Goal: Information Seeking & Learning: Understand process/instructions

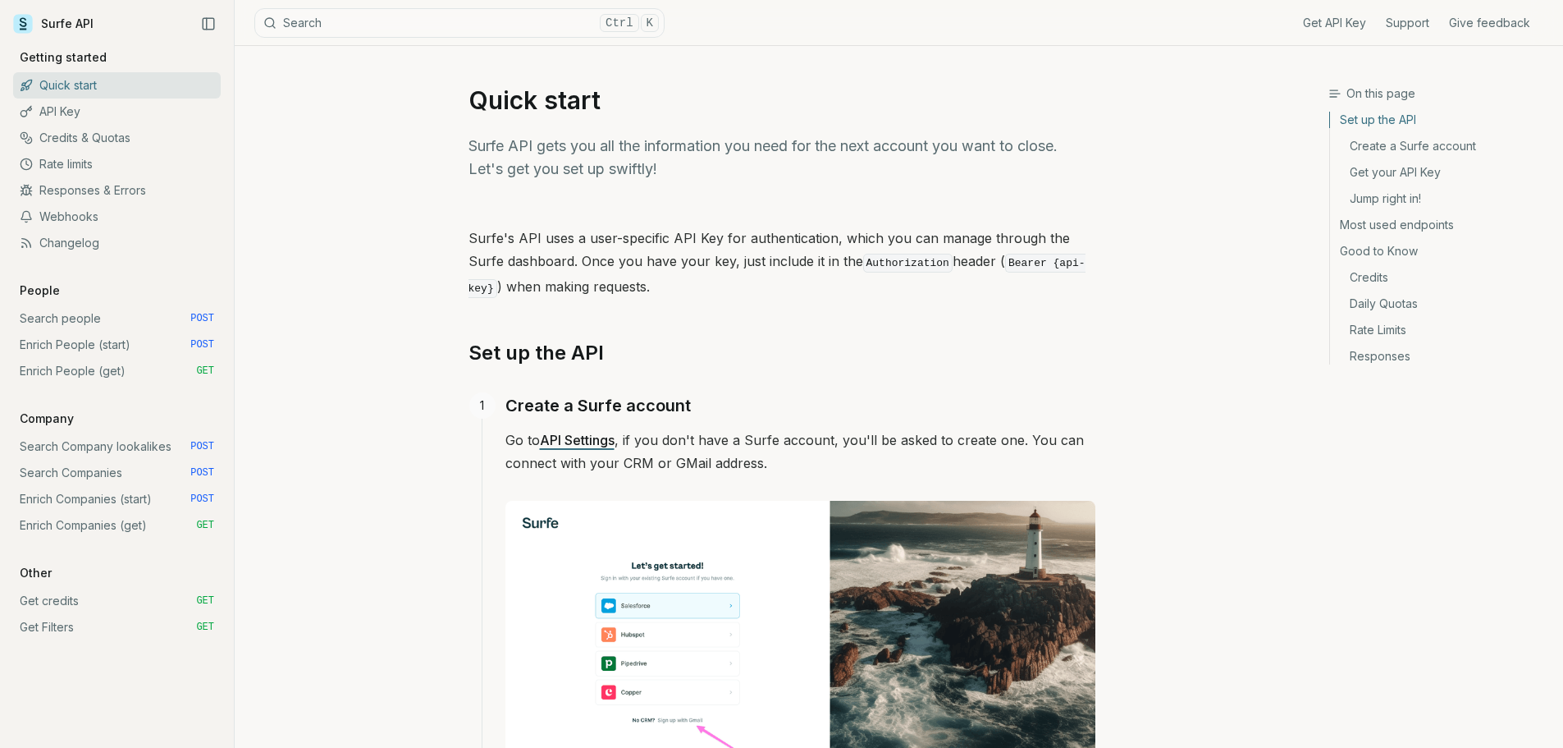
click at [120, 448] on link "Search Company lookalikes POST" at bounding box center [117, 446] width 208 height 26
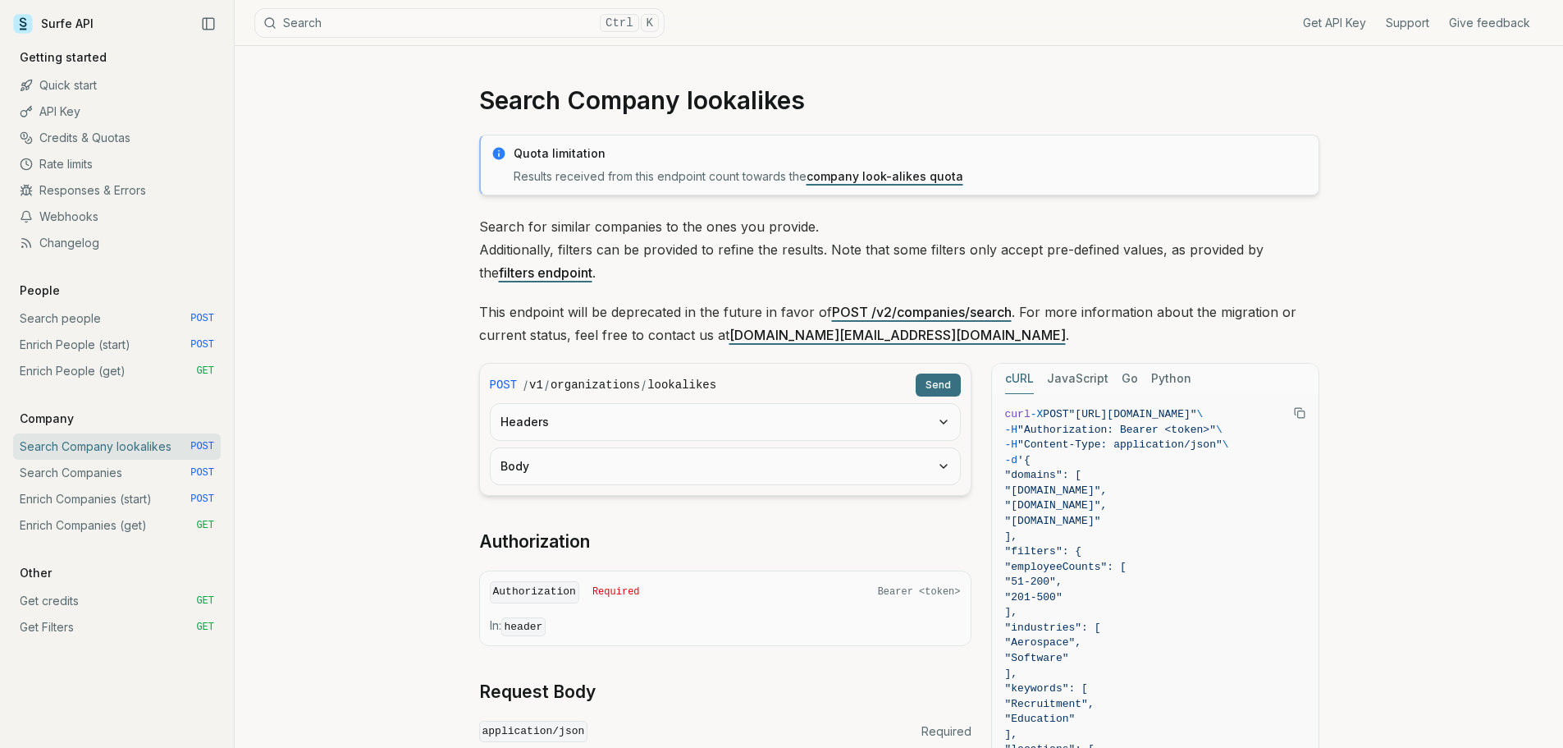
click at [709, 414] on button "Headers" at bounding box center [725, 422] width 469 height 36
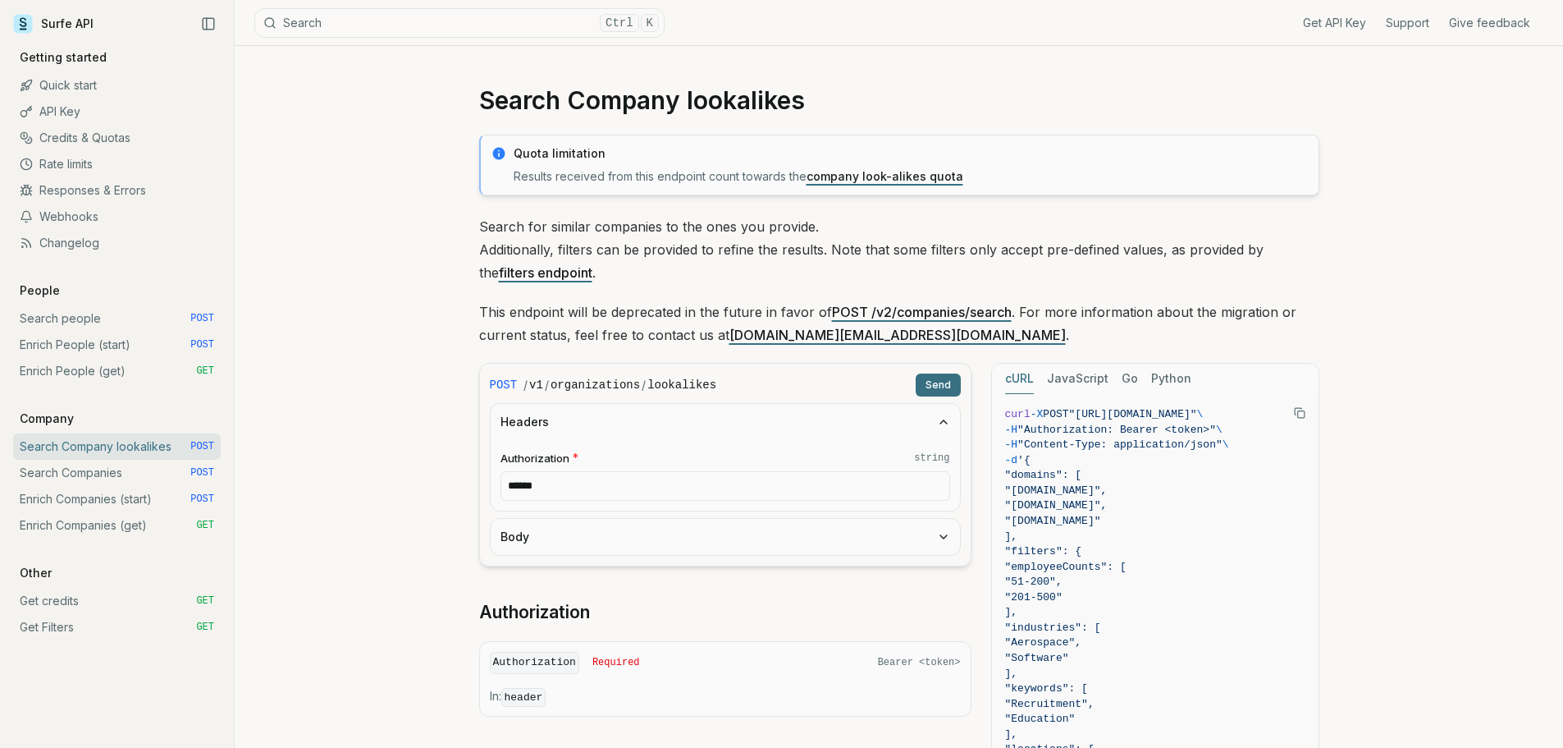
click at [709, 414] on button "Headers" at bounding box center [725, 422] width 469 height 36
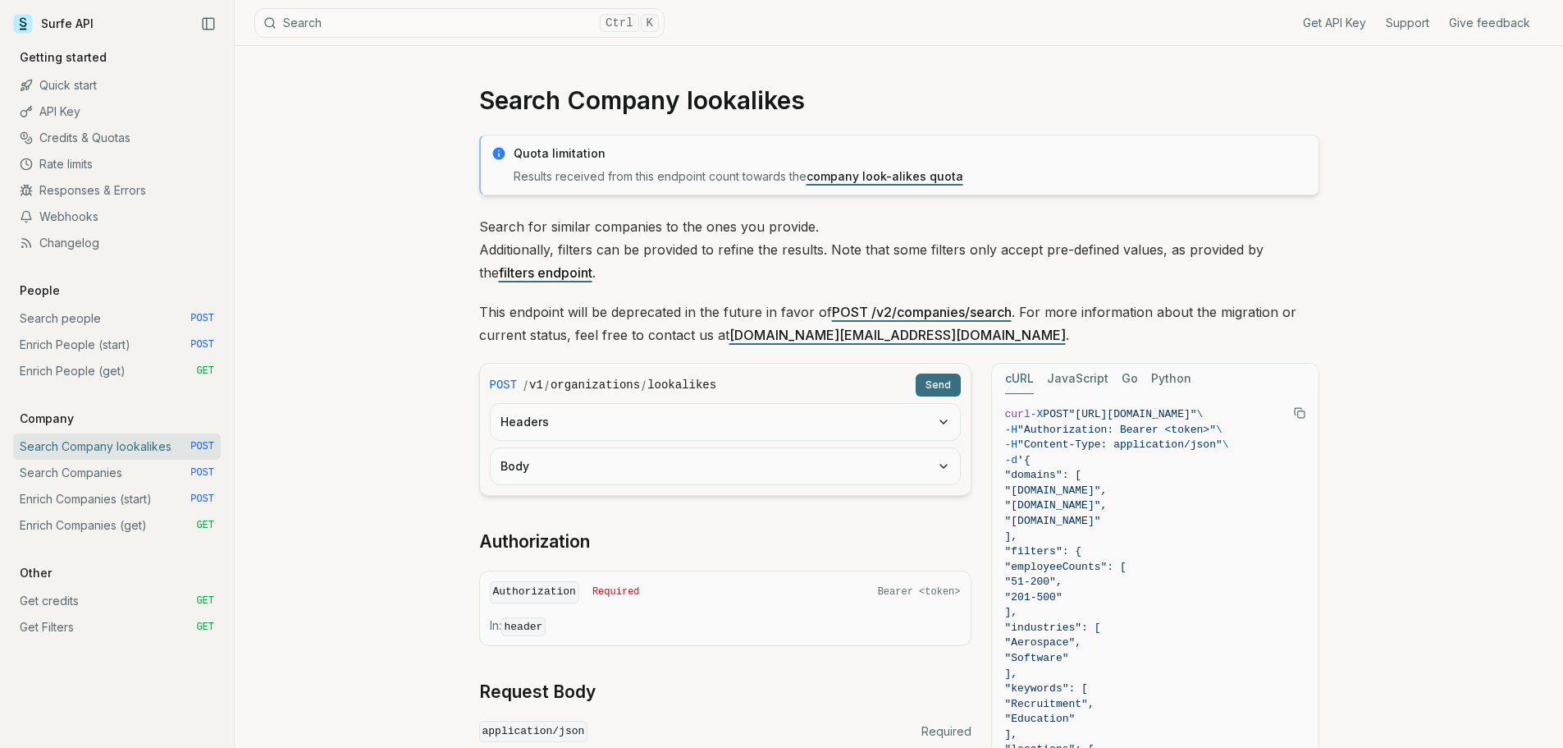
click at [684, 469] on button "Body" at bounding box center [725, 466] width 469 height 36
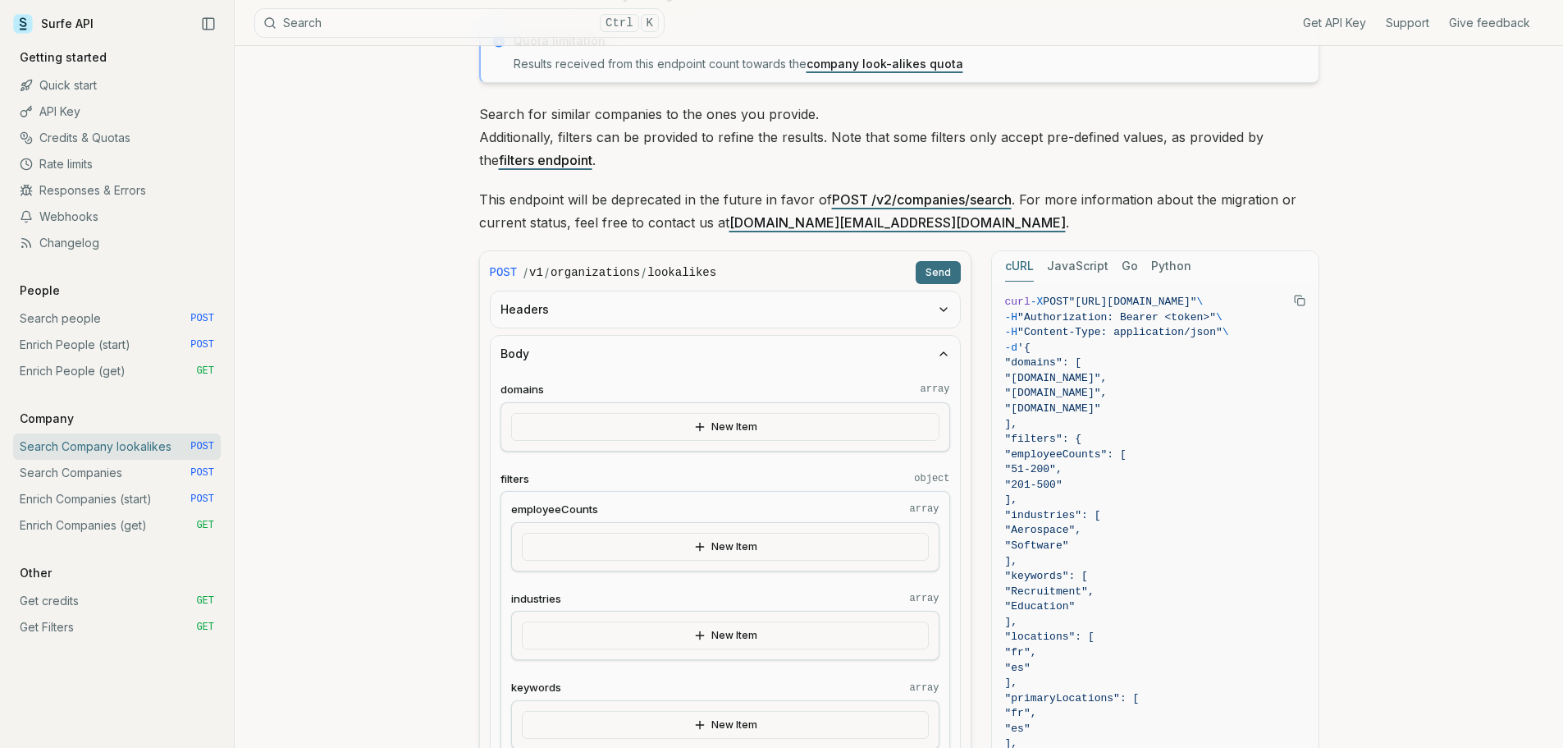
scroll to position [82, 0]
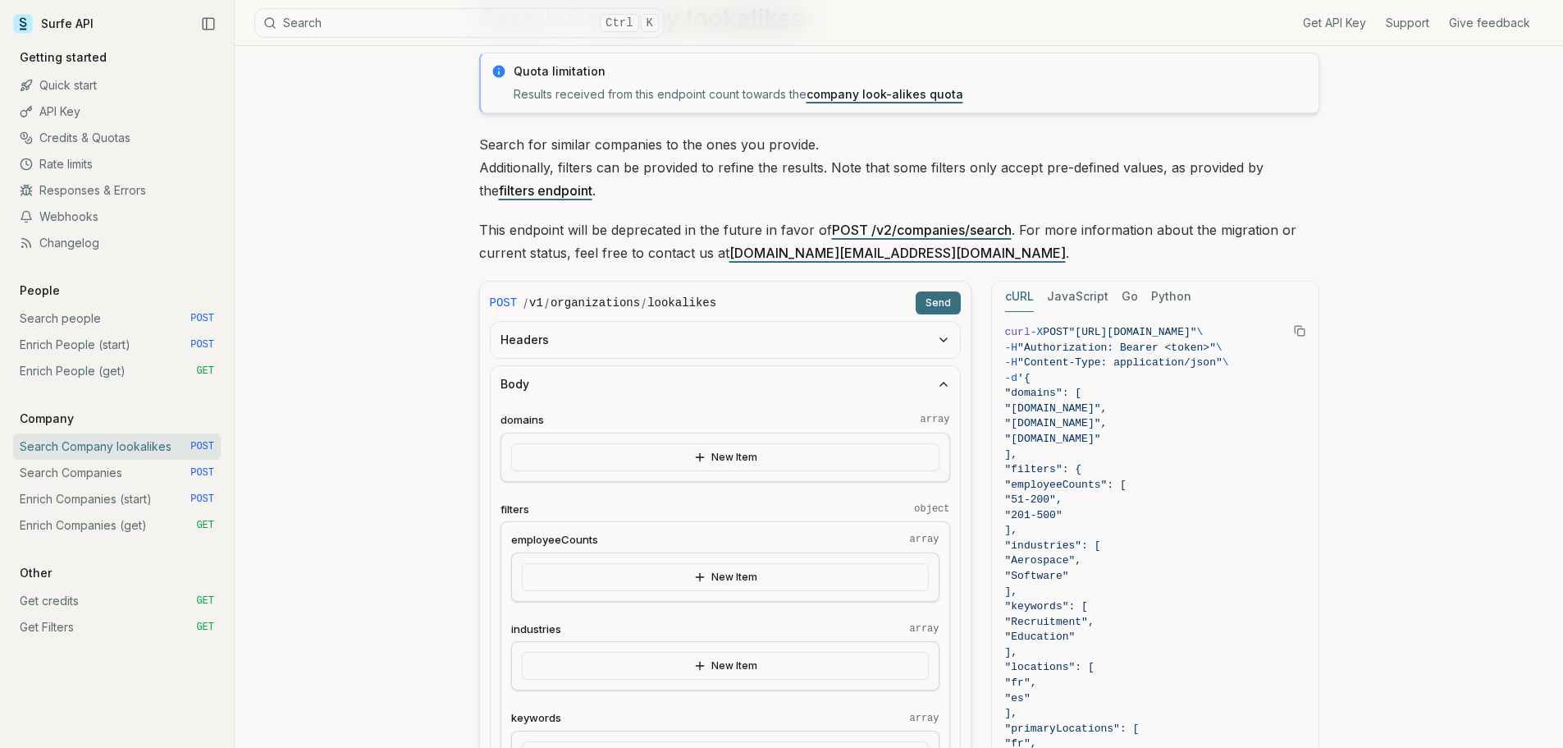
click at [859, 386] on button "Body" at bounding box center [725, 384] width 469 height 36
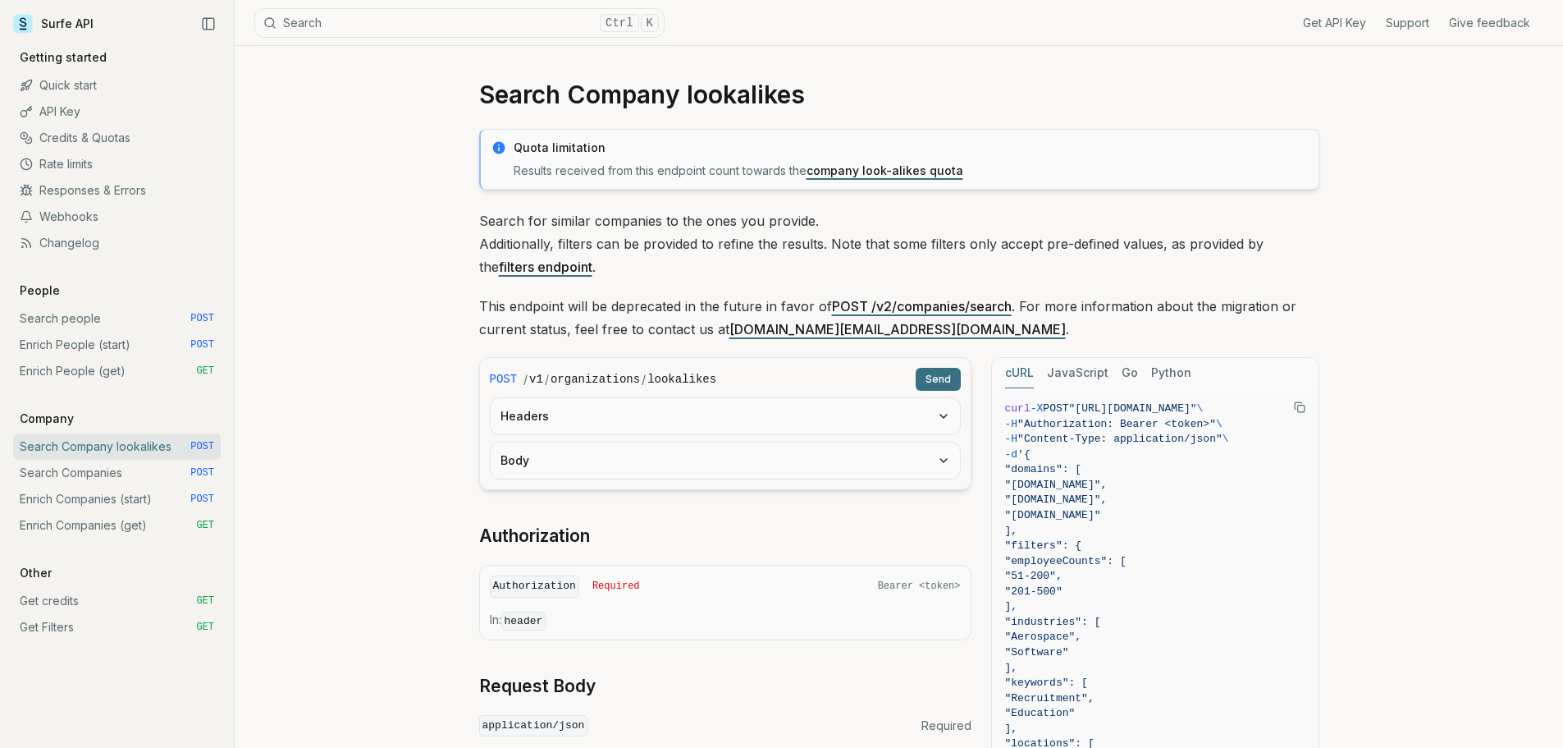
scroll to position [0, 0]
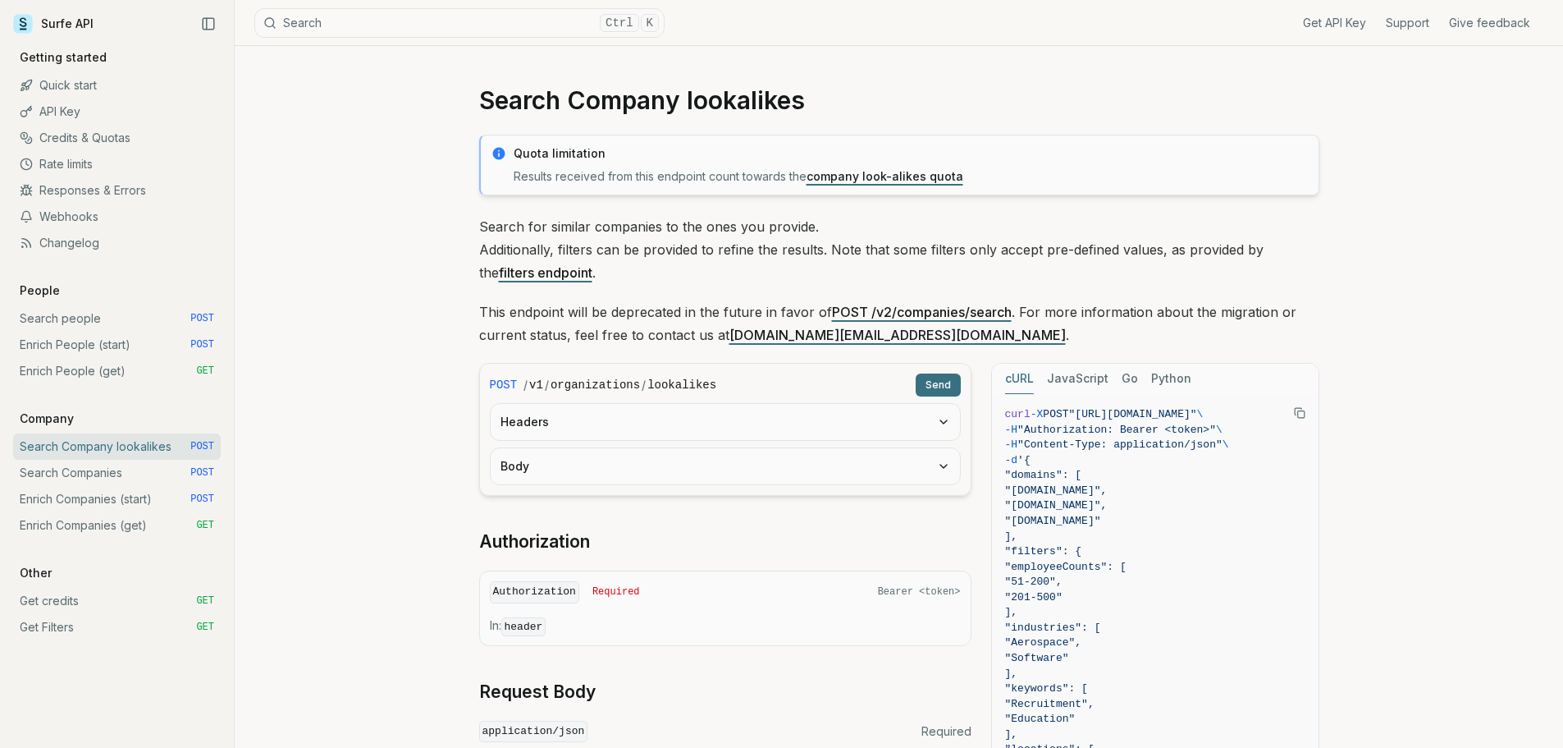
click at [66, 138] on link "Credits & Quotas" at bounding box center [117, 138] width 208 height 26
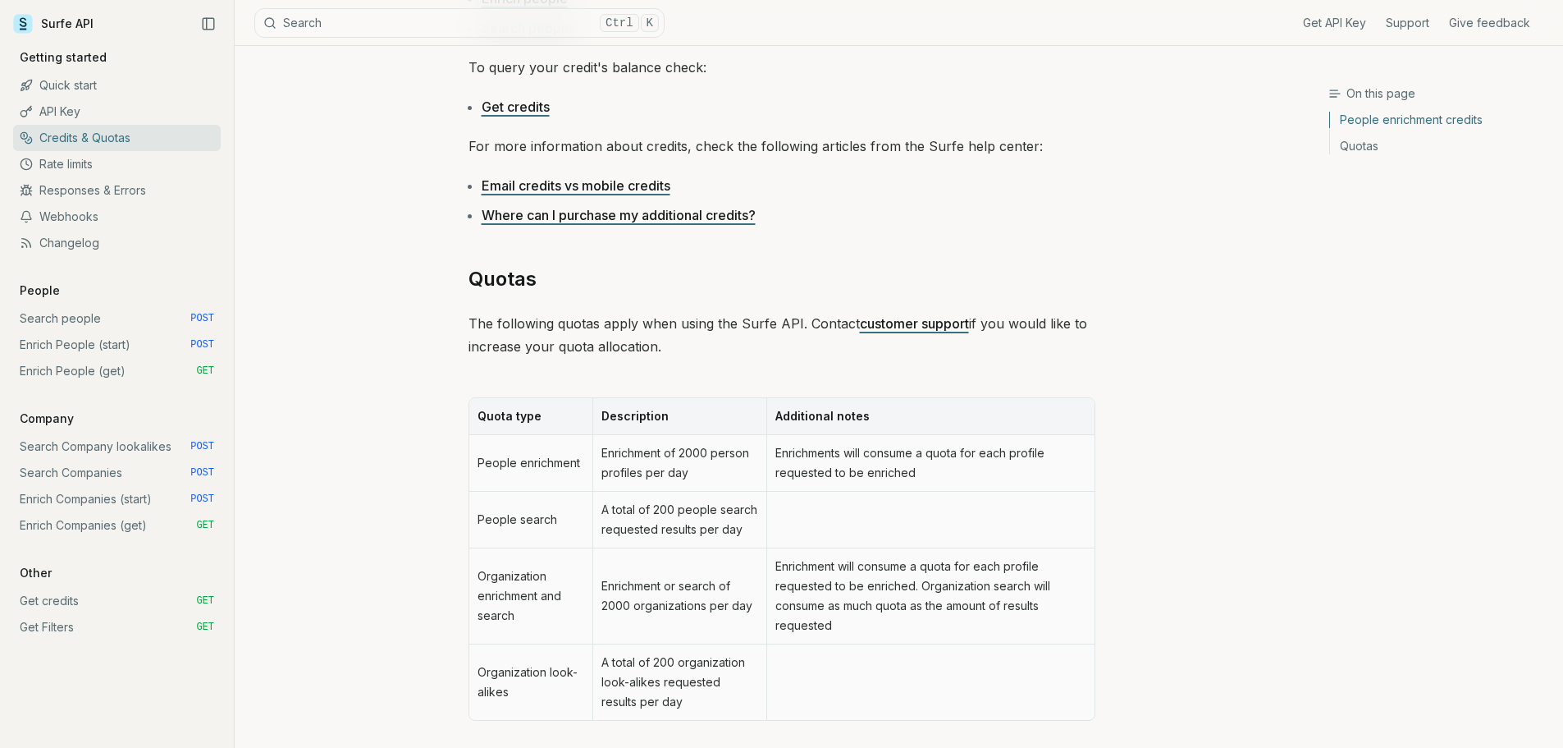
scroll to position [574, 0]
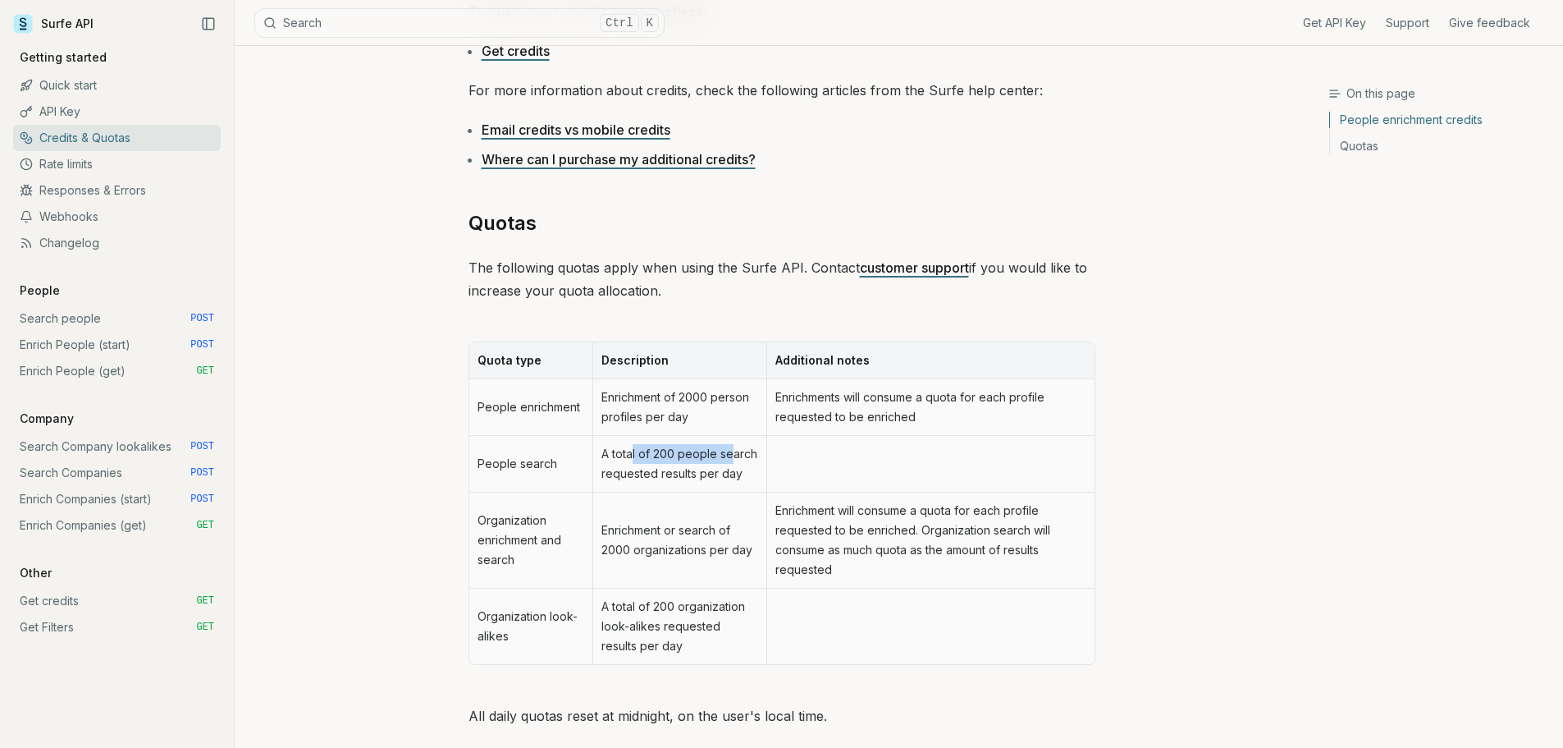
drag, startPoint x: 646, startPoint y: 450, endPoint x: 735, endPoint y: 455, distance: 89.6
click at [734, 454] on td "A total of 200 people search requested results per day" at bounding box center [679, 464] width 174 height 57
click at [735, 455] on td "A total of 200 people search requested results per day" at bounding box center [679, 464] width 174 height 57
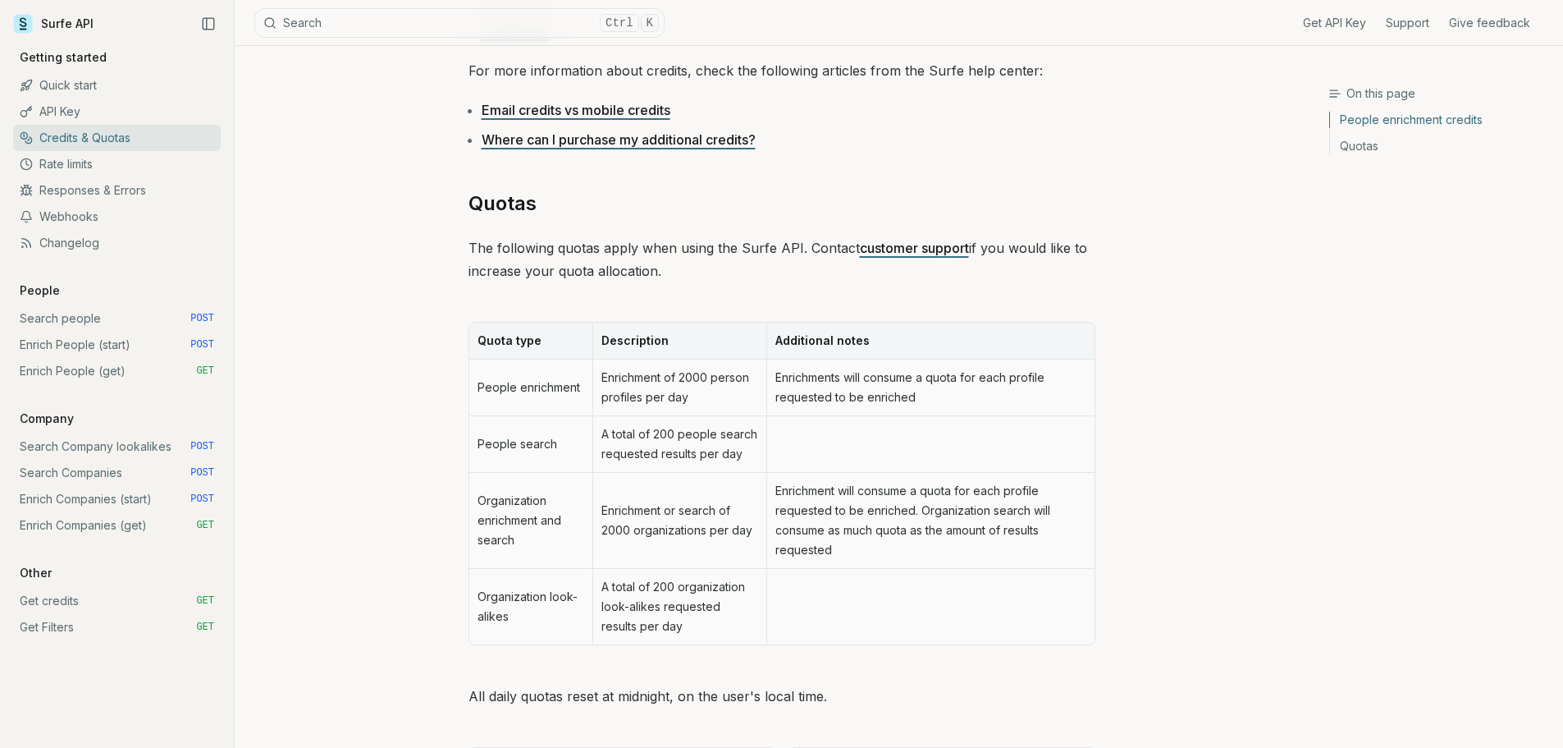
scroll to position [681, 0]
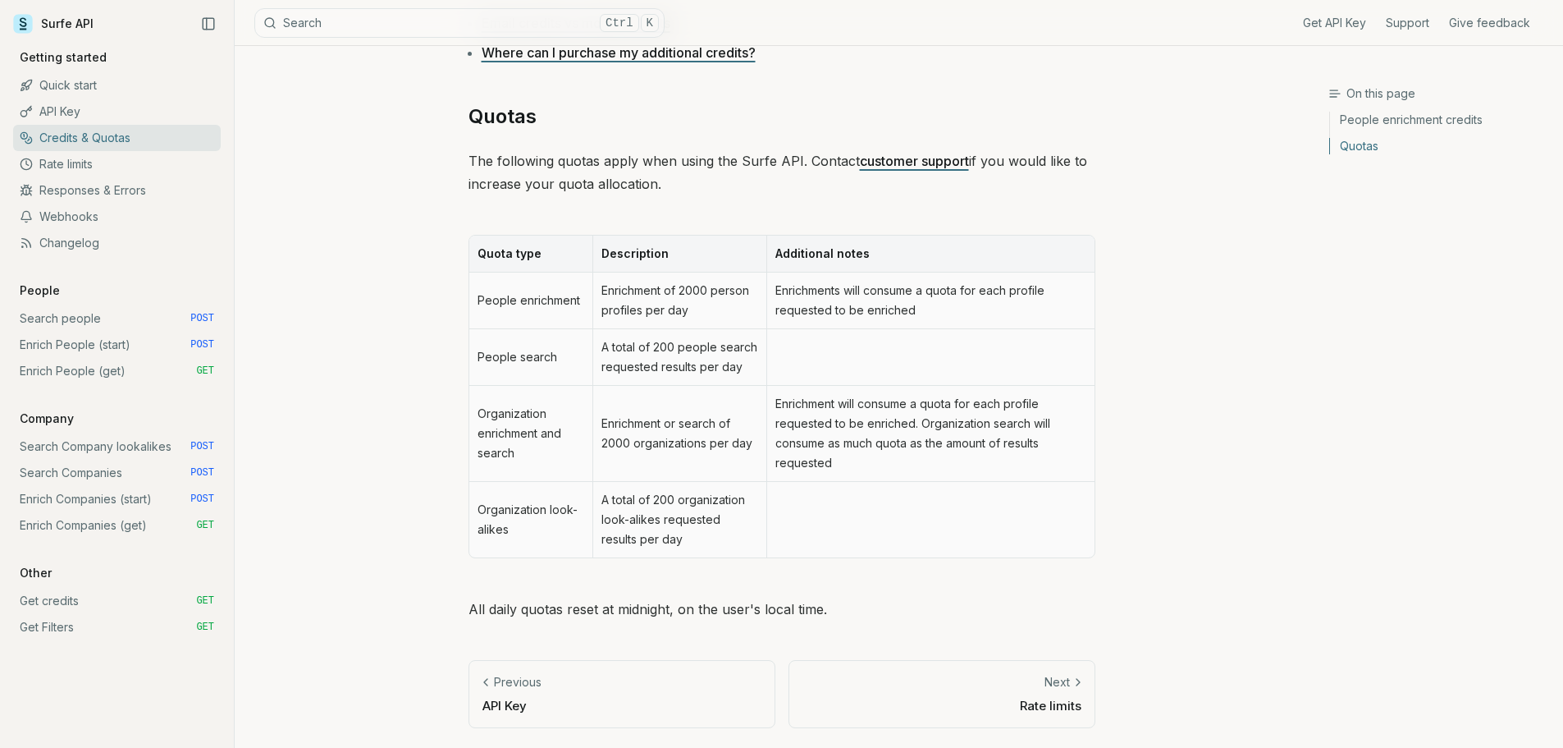
click at [108, 164] on link "Rate limits" at bounding box center [117, 164] width 208 height 26
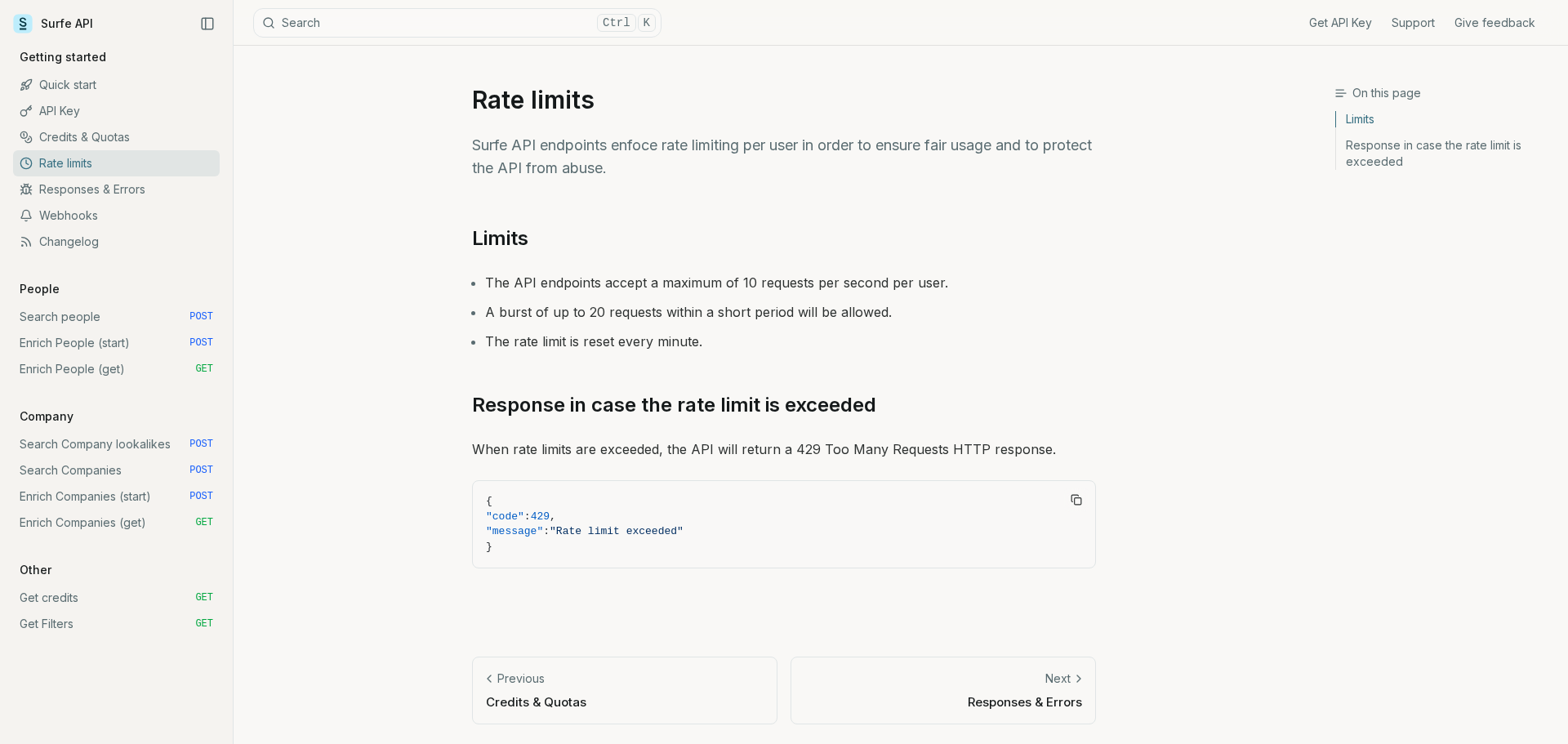
click at [81, 138] on link "Credits & Quotas" at bounding box center [116, 137] width 207 height 26
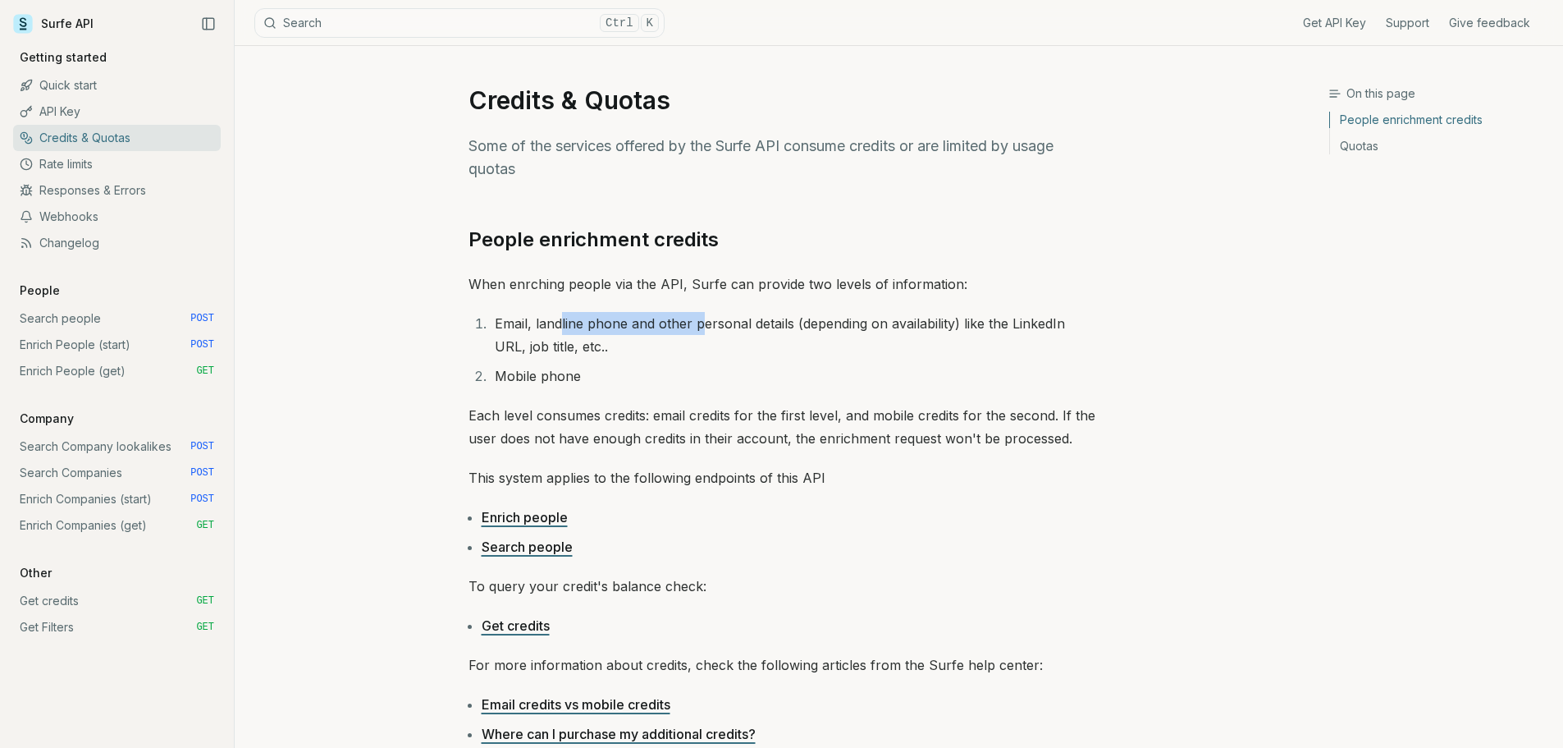
drag, startPoint x: 579, startPoint y: 318, endPoint x: 750, endPoint y: 314, distance: 171.6
click at [703, 315] on li "Email, landline phone and other personal details (depending on availability) li…" at bounding box center [793, 335] width 606 height 46
click at [835, 314] on li "Email, landline phone and other personal details (depending on availability) li…" at bounding box center [793, 335] width 606 height 46
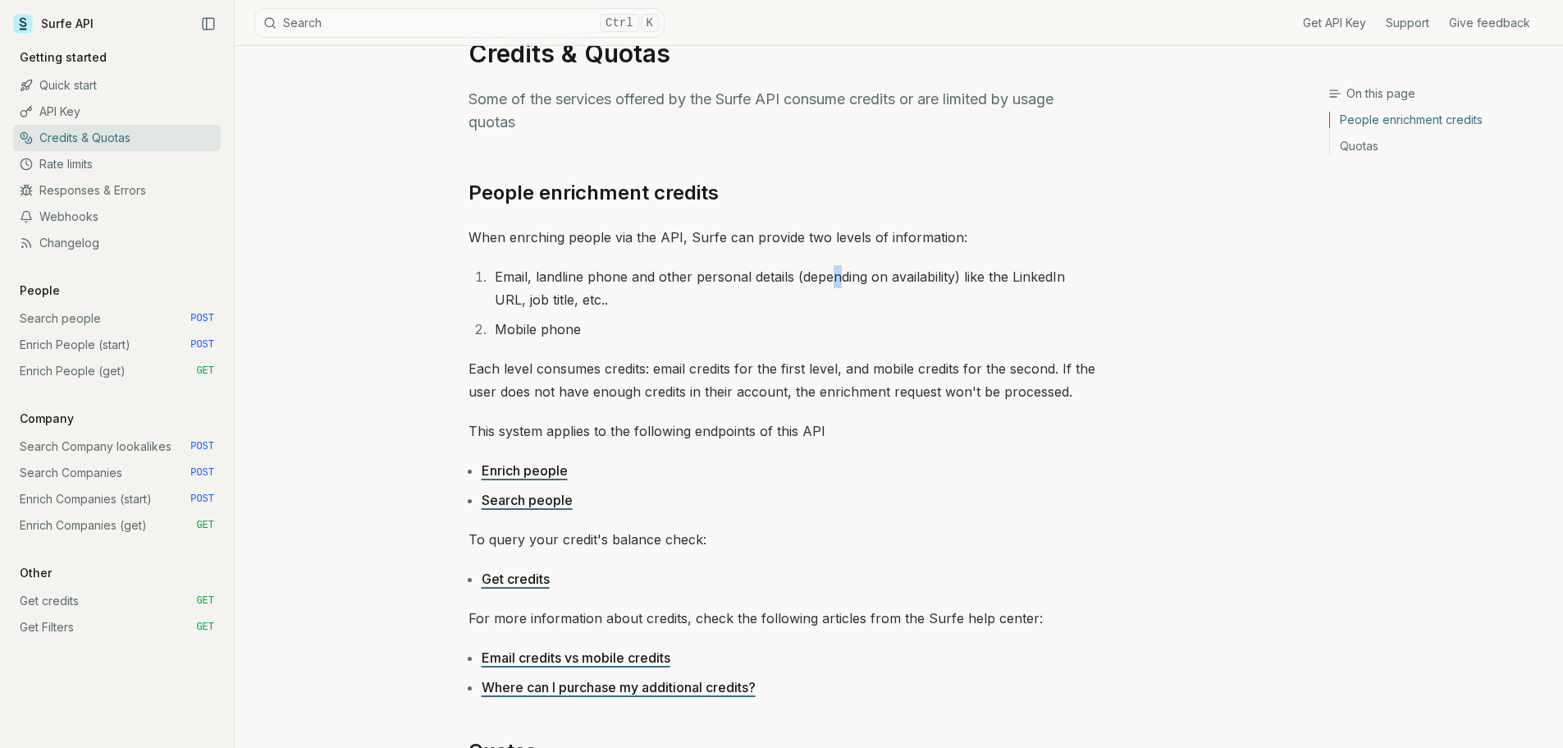
scroll to position [328, 0]
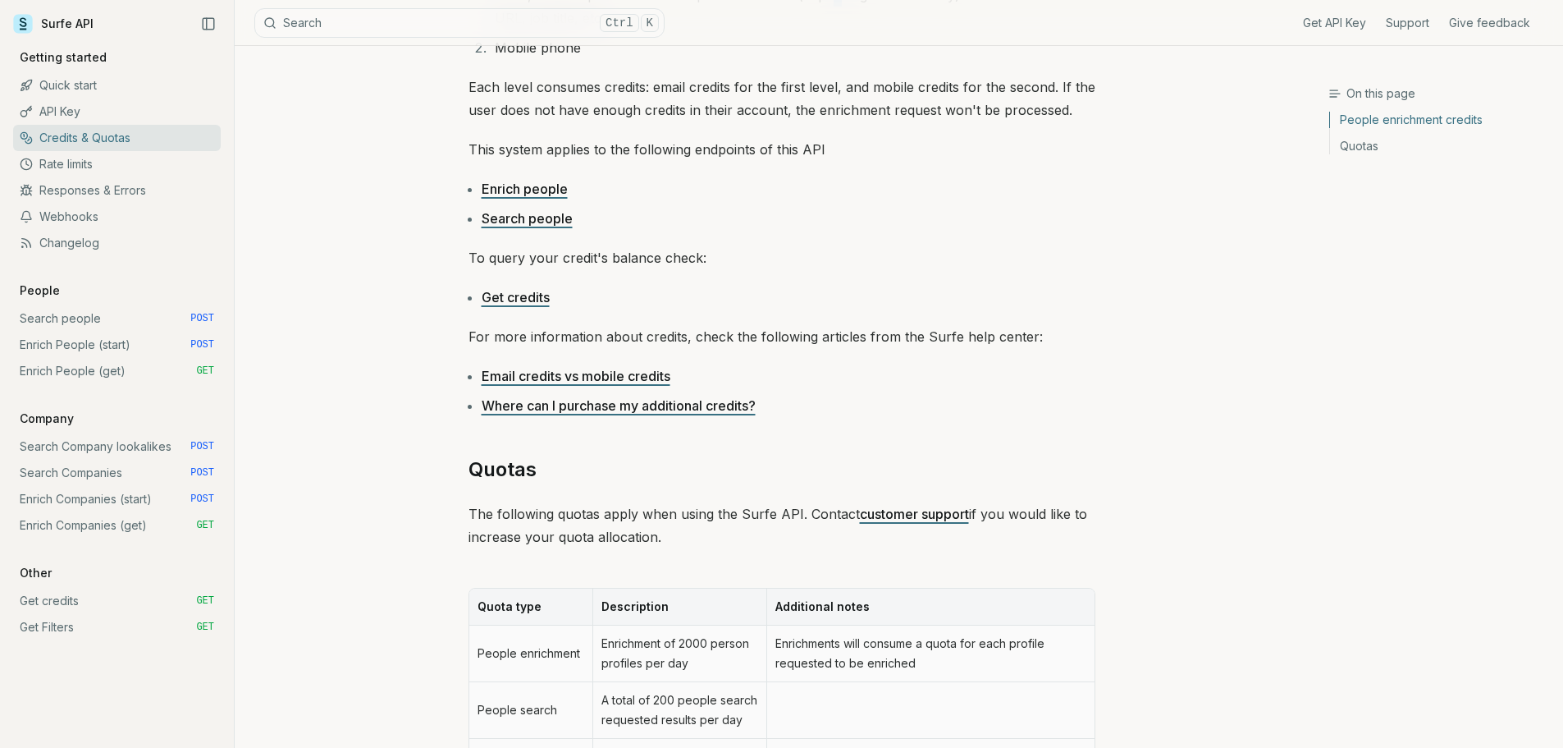
click at [533, 213] on link "Search people" at bounding box center [527, 218] width 91 height 16
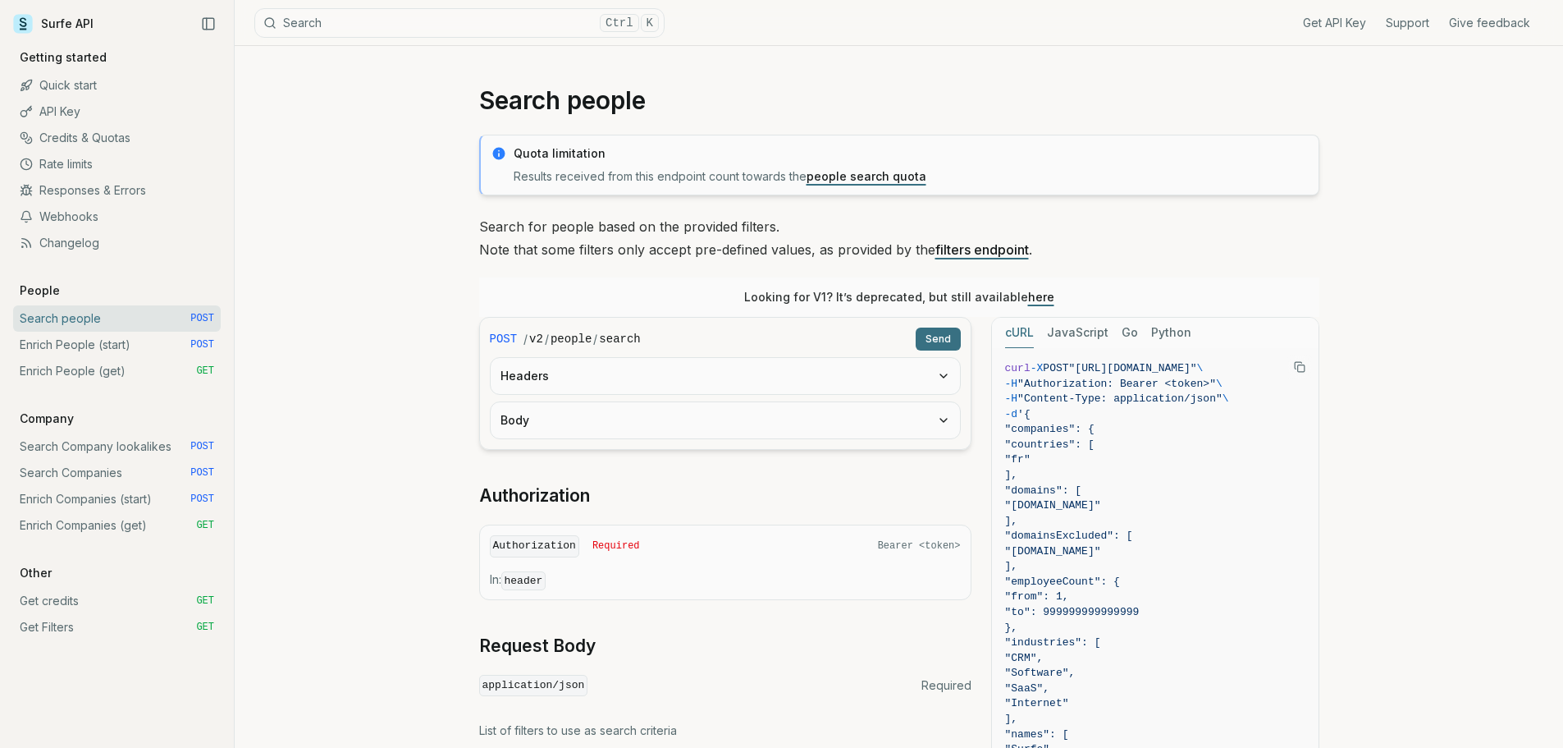
click at [91, 140] on link "Credits & Quotas" at bounding box center [117, 138] width 208 height 26
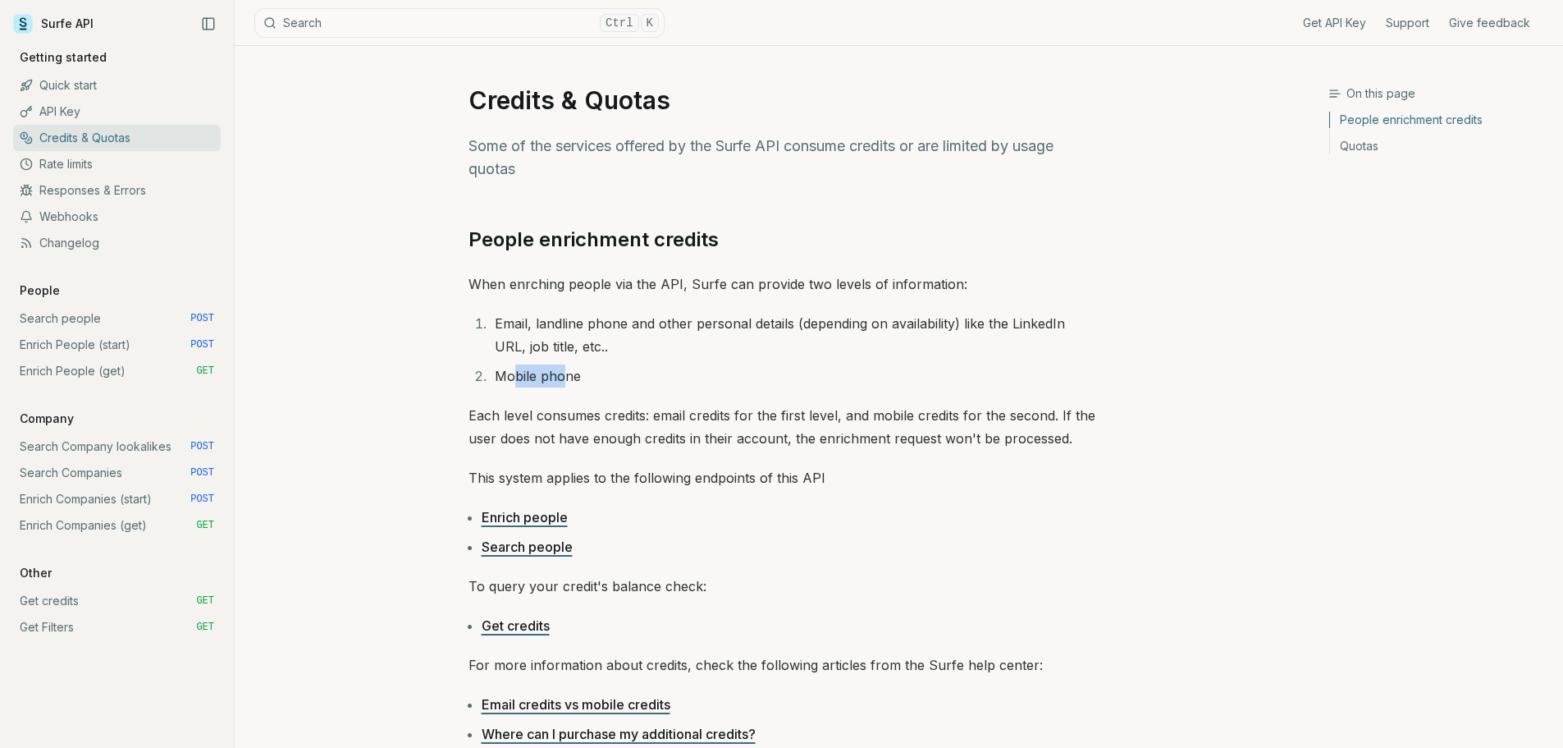
drag, startPoint x: 551, startPoint y: 373, endPoint x: 563, endPoint y: 385, distance: 16.8
click at [564, 373] on li "Mobile phone" at bounding box center [793, 375] width 606 height 23
click at [521, 406] on p "Each level consumes credits: email credits for the first level, and mobile cred…" at bounding box center [782, 427] width 627 height 46
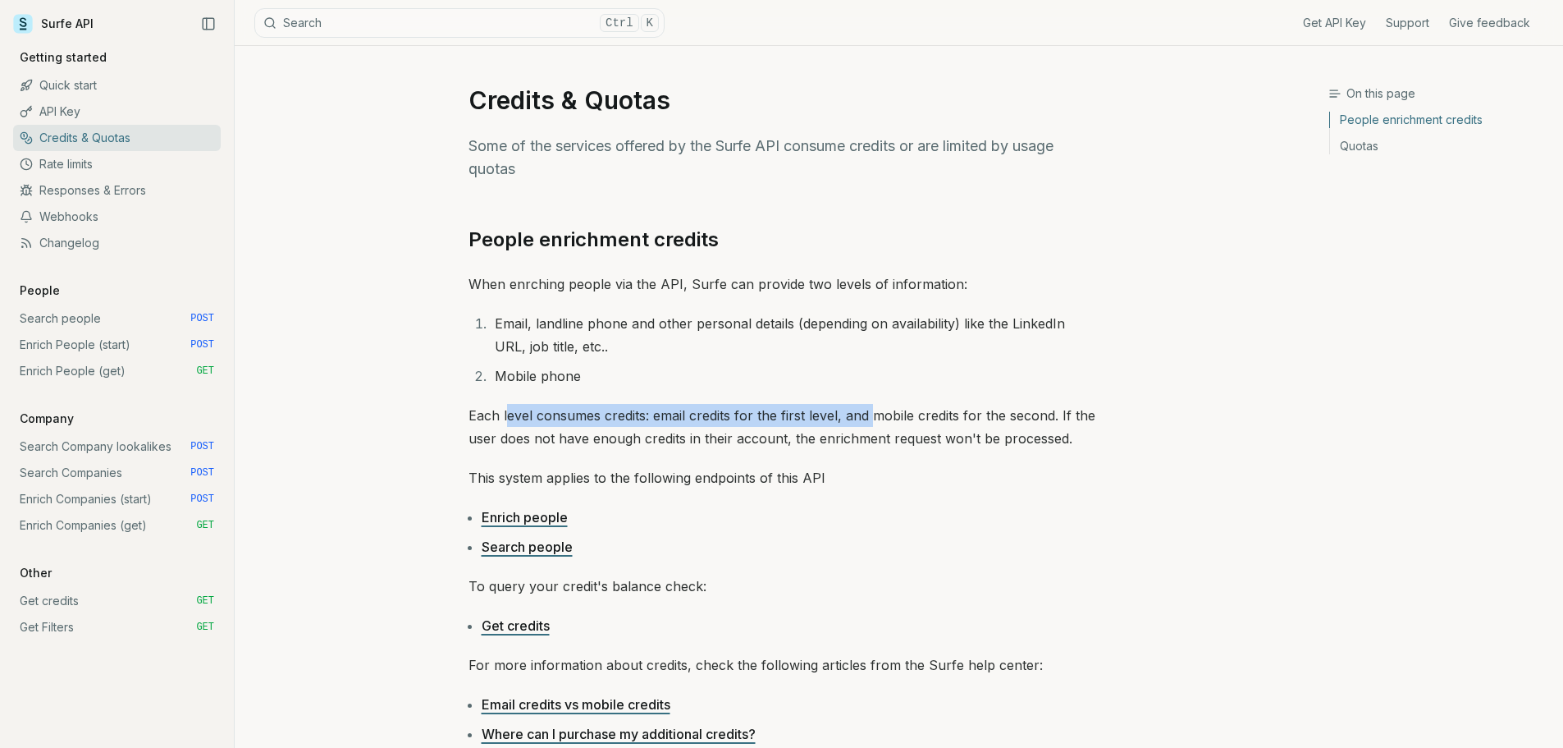
drag, startPoint x: 583, startPoint y: 414, endPoint x: 931, endPoint y: 414, distance: 347.9
click at [905, 414] on p "Each level consumes credits: email credits for the first level, and mobile cred…" at bounding box center [782, 427] width 627 height 46
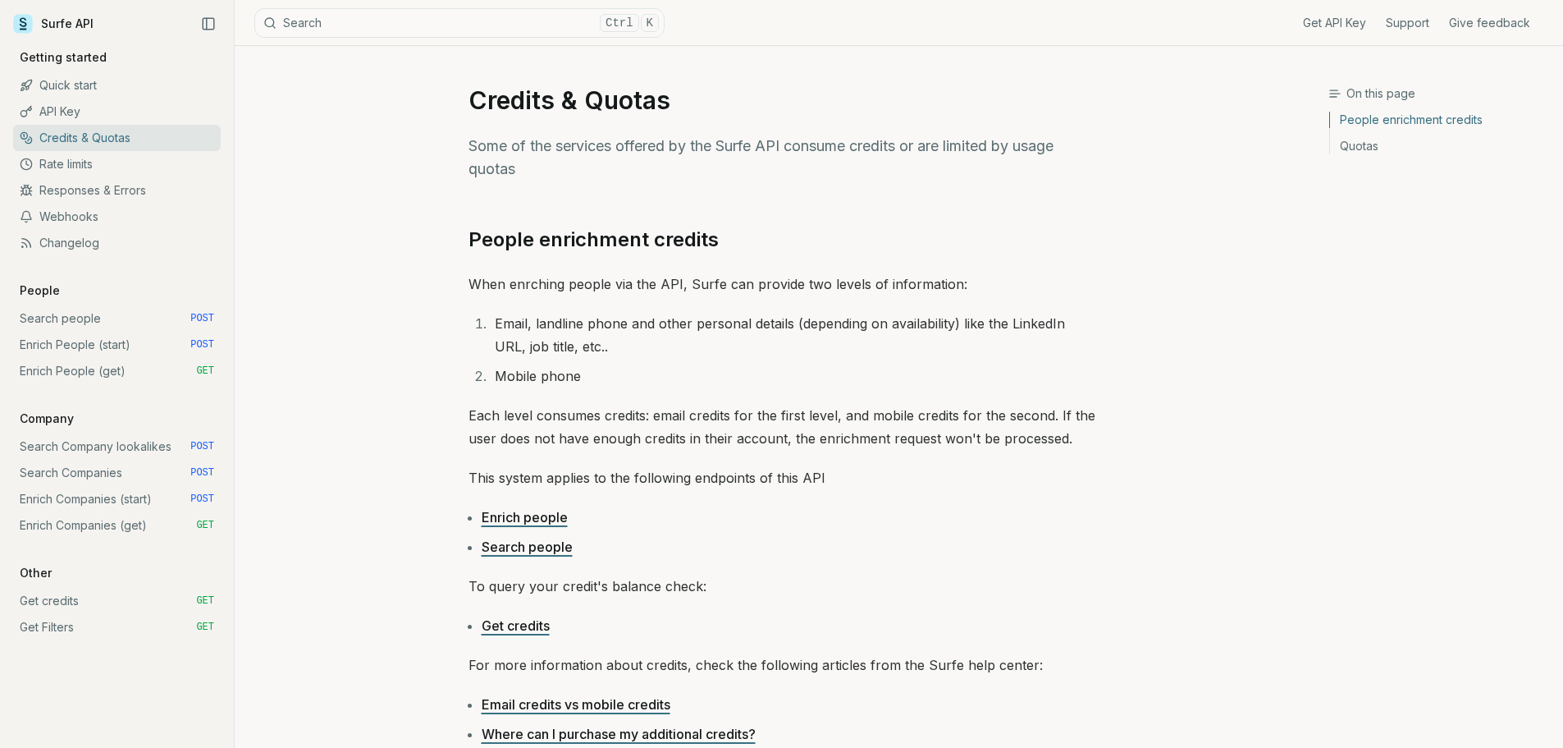
click at [931, 414] on p "Each level consumes credits: email credits for the first level, and mobile cred…" at bounding box center [782, 427] width 627 height 46
drag, startPoint x: 563, startPoint y: 481, endPoint x: 749, endPoint y: 475, distance: 186.4
click at [703, 475] on p "This system applies to the following endpoints of this API" at bounding box center [782, 477] width 627 height 23
click at [749, 475] on p "This system applies to the following endpoints of this API" at bounding box center [782, 477] width 627 height 23
drag, startPoint x: 712, startPoint y: 481, endPoint x: 570, endPoint y: 483, distance: 142.0
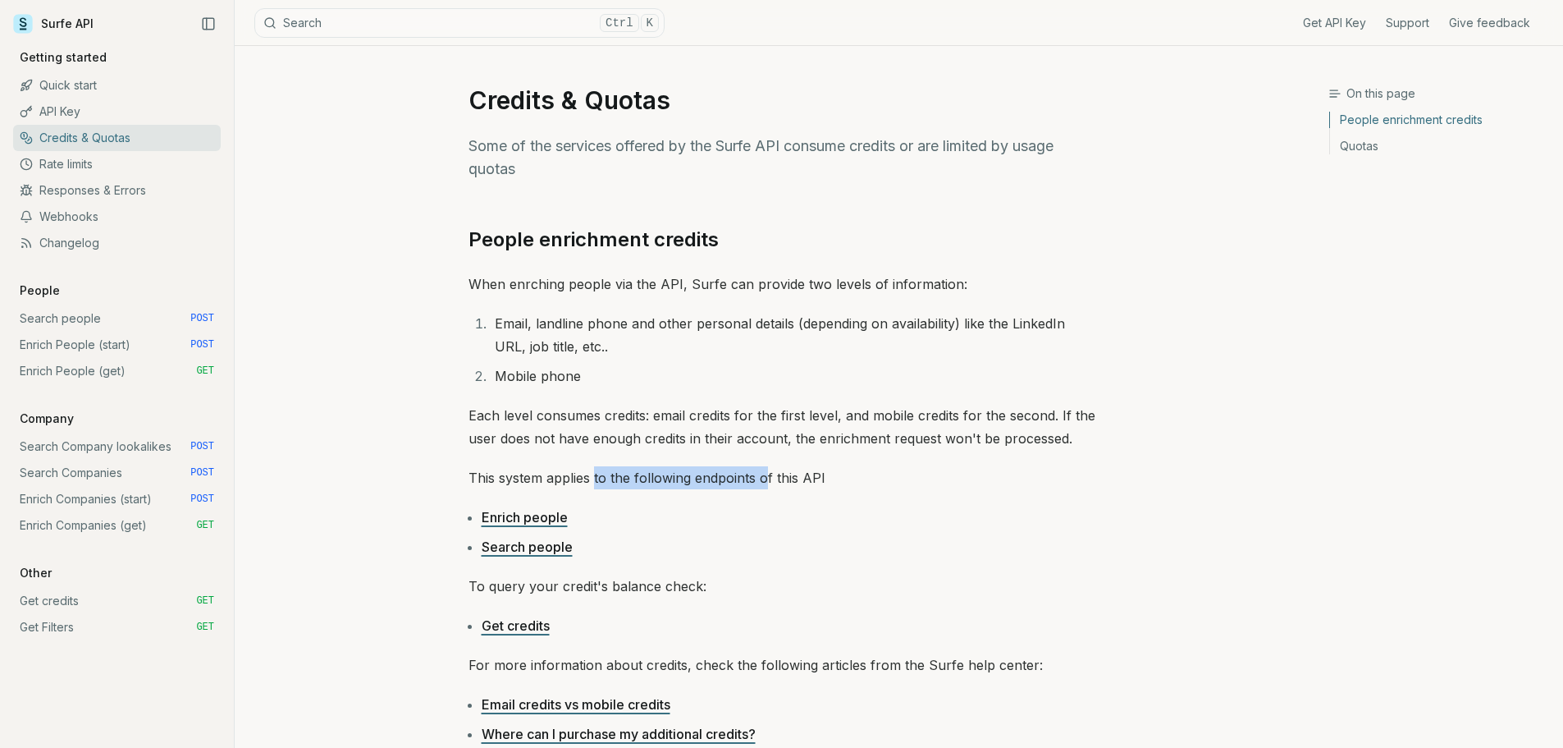
click at [583, 484] on p "This system applies to the following endpoints of this API" at bounding box center [782, 477] width 627 height 23
click at [570, 483] on p "This system applies to the following endpoints of this API" at bounding box center [782, 477] width 627 height 23
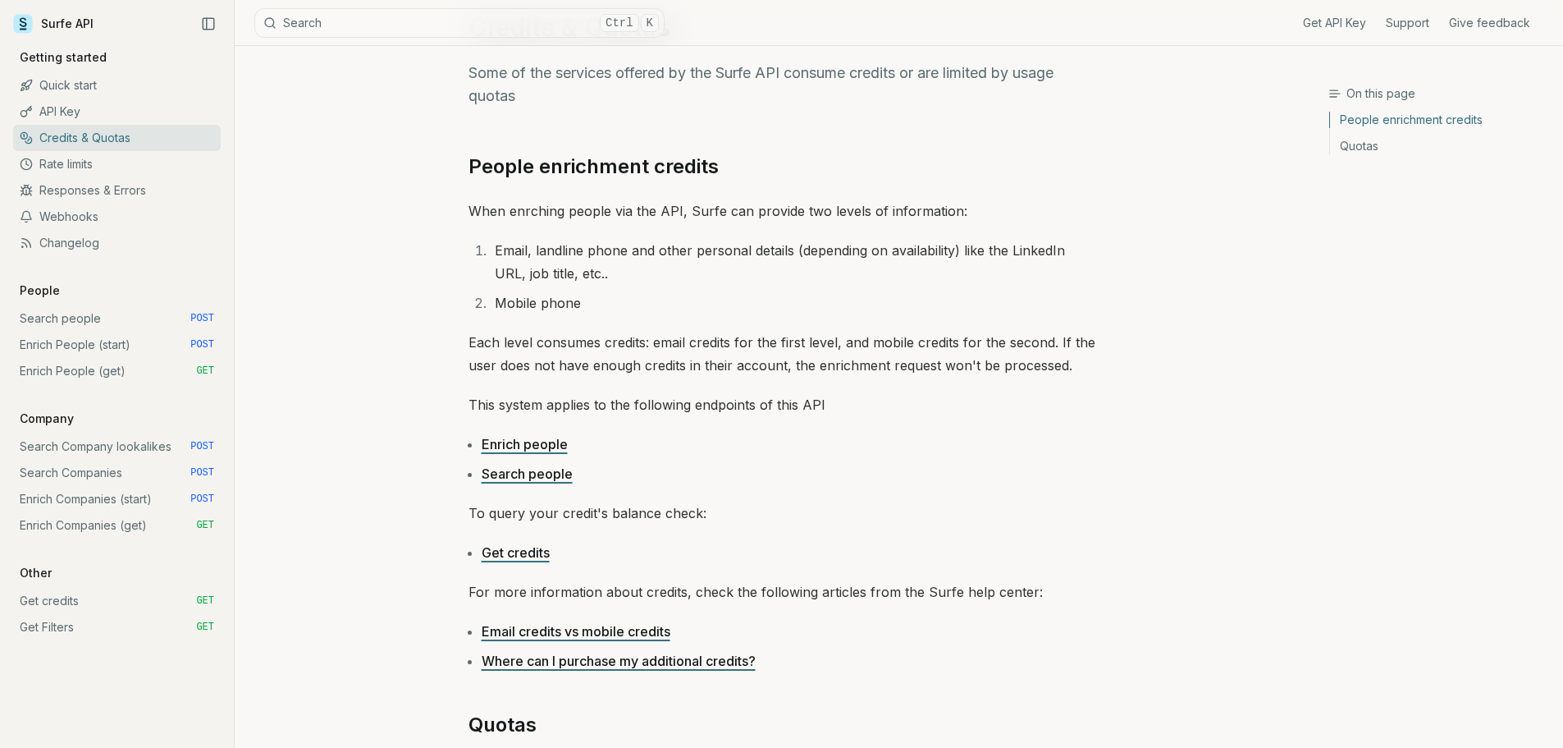
scroll to position [82, 0]
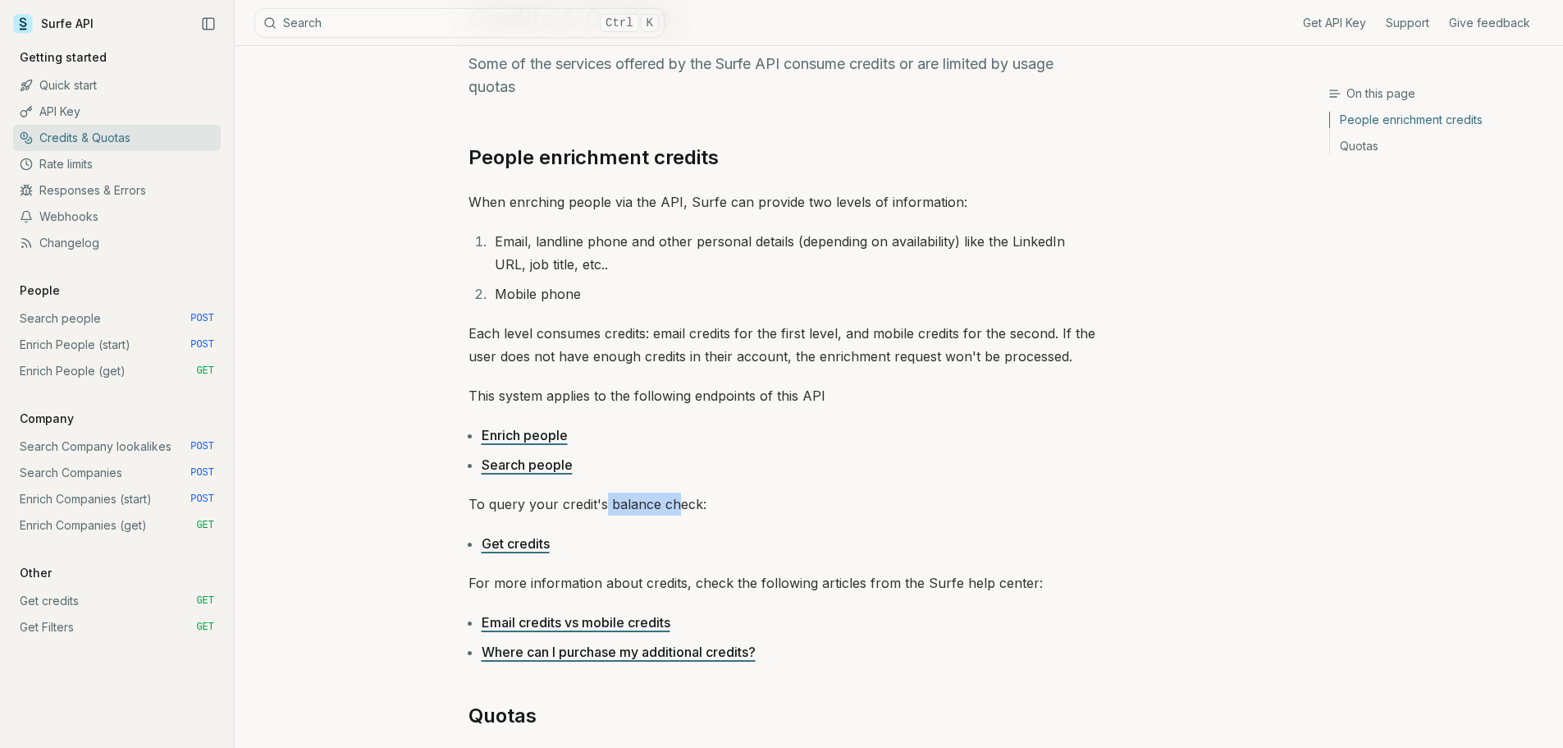
drag, startPoint x: 627, startPoint y: 508, endPoint x: 675, endPoint y: 508, distance: 48.4
click at [675, 508] on p "To query your credit's balance check:" at bounding box center [782, 503] width 627 height 23
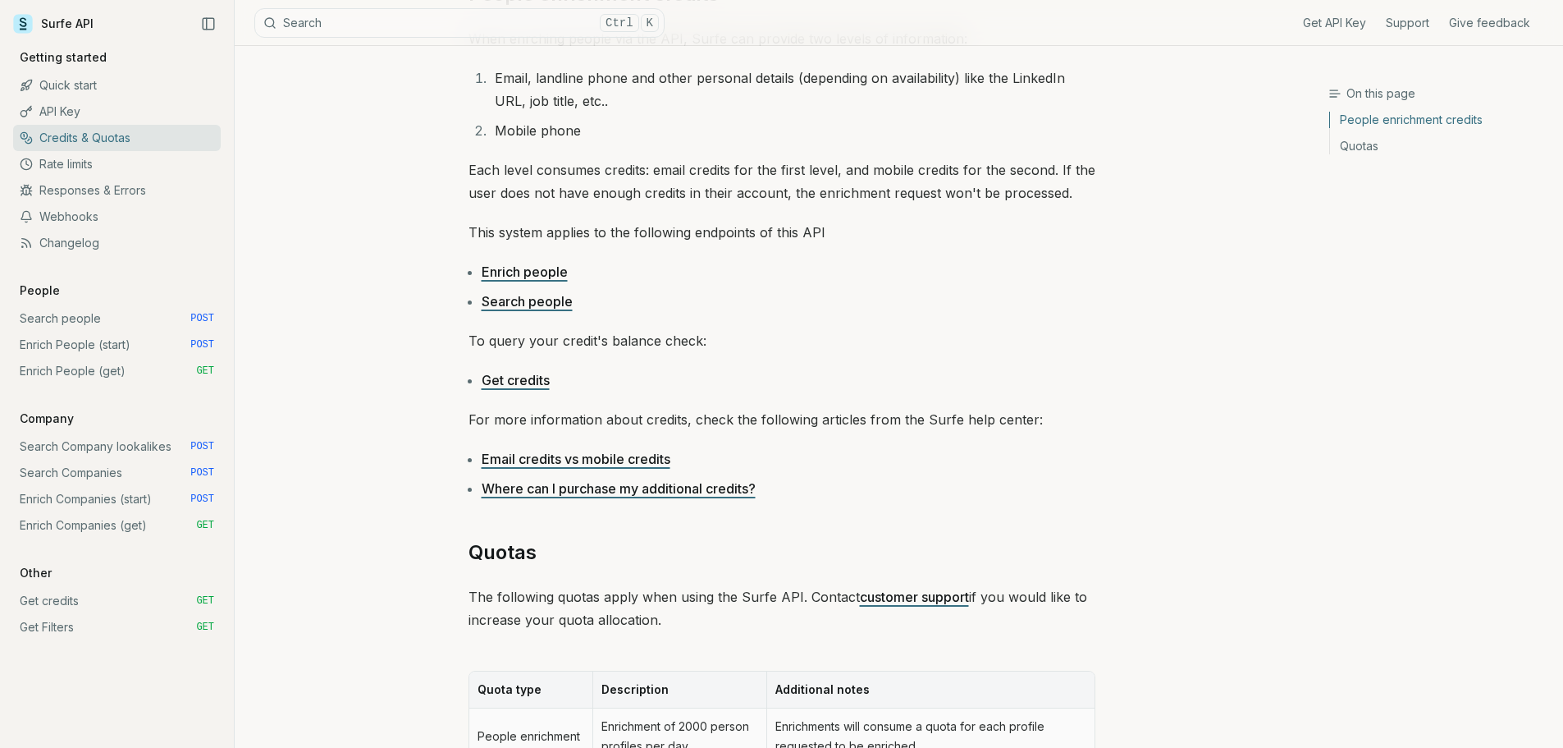
scroll to position [246, 0]
drag, startPoint x: 548, startPoint y: 418, endPoint x: 667, endPoint y: 422, distance: 119.1
click at [642, 421] on p "For more information about credits, check the following articles from the Surfe…" at bounding box center [782, 418] width 627 height 23
click at [674, 422] on p "For more information about credits, check the following articles from the Surfe…" at bounding box center [782, 418] width 627 height 23
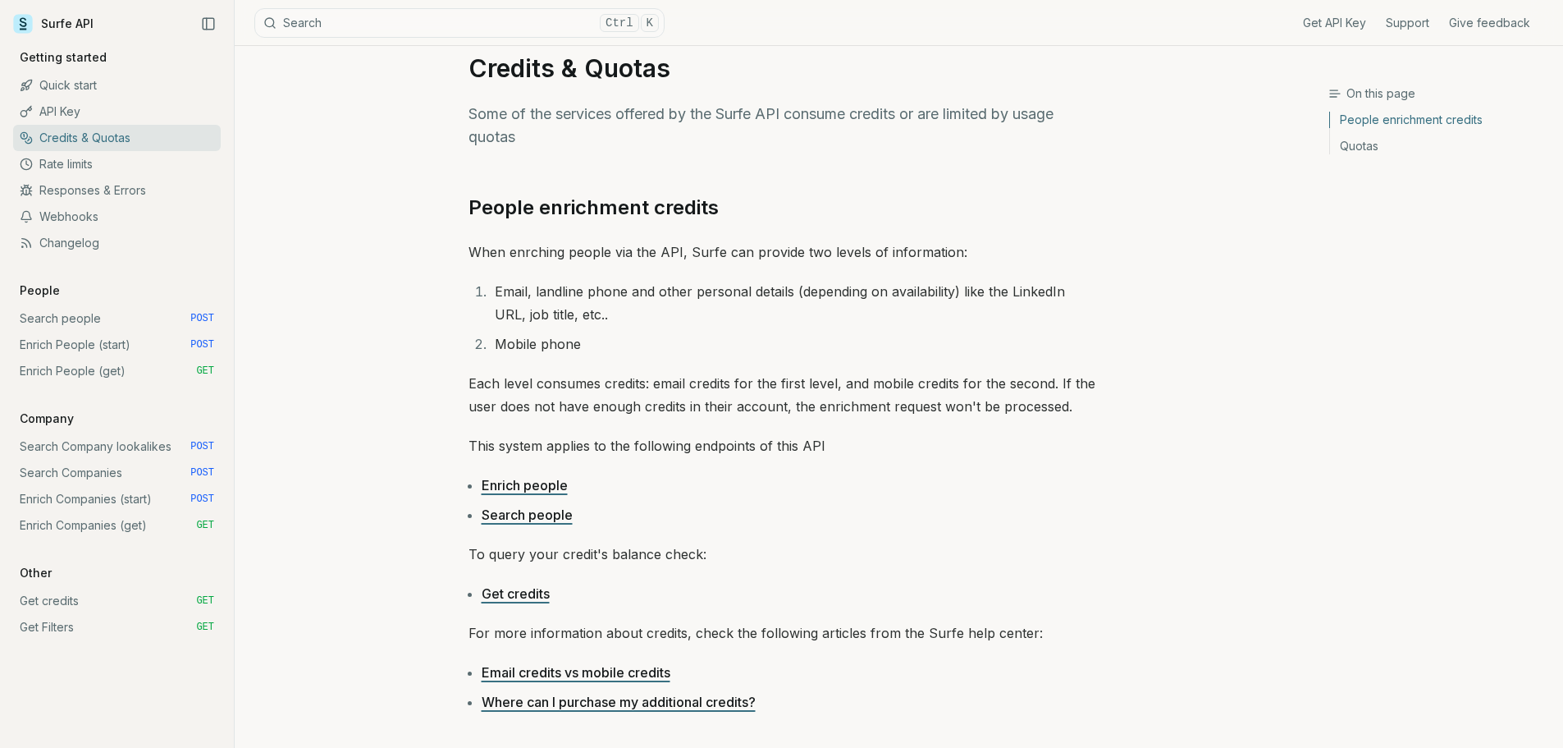
scroll to position [0, 0]
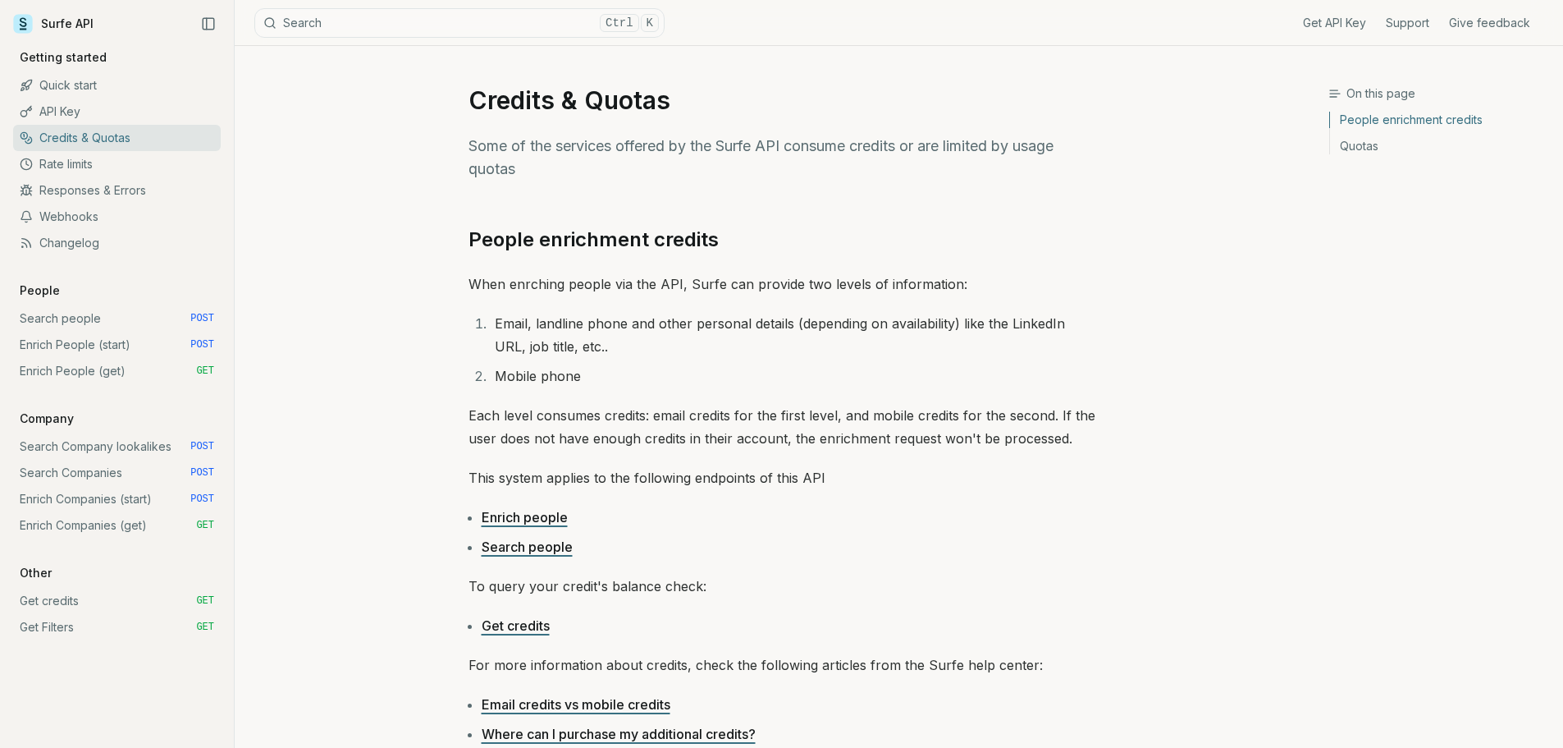
click at [80, 107] on link "API Key" at bounding box center [117, 111] width 208 height 26
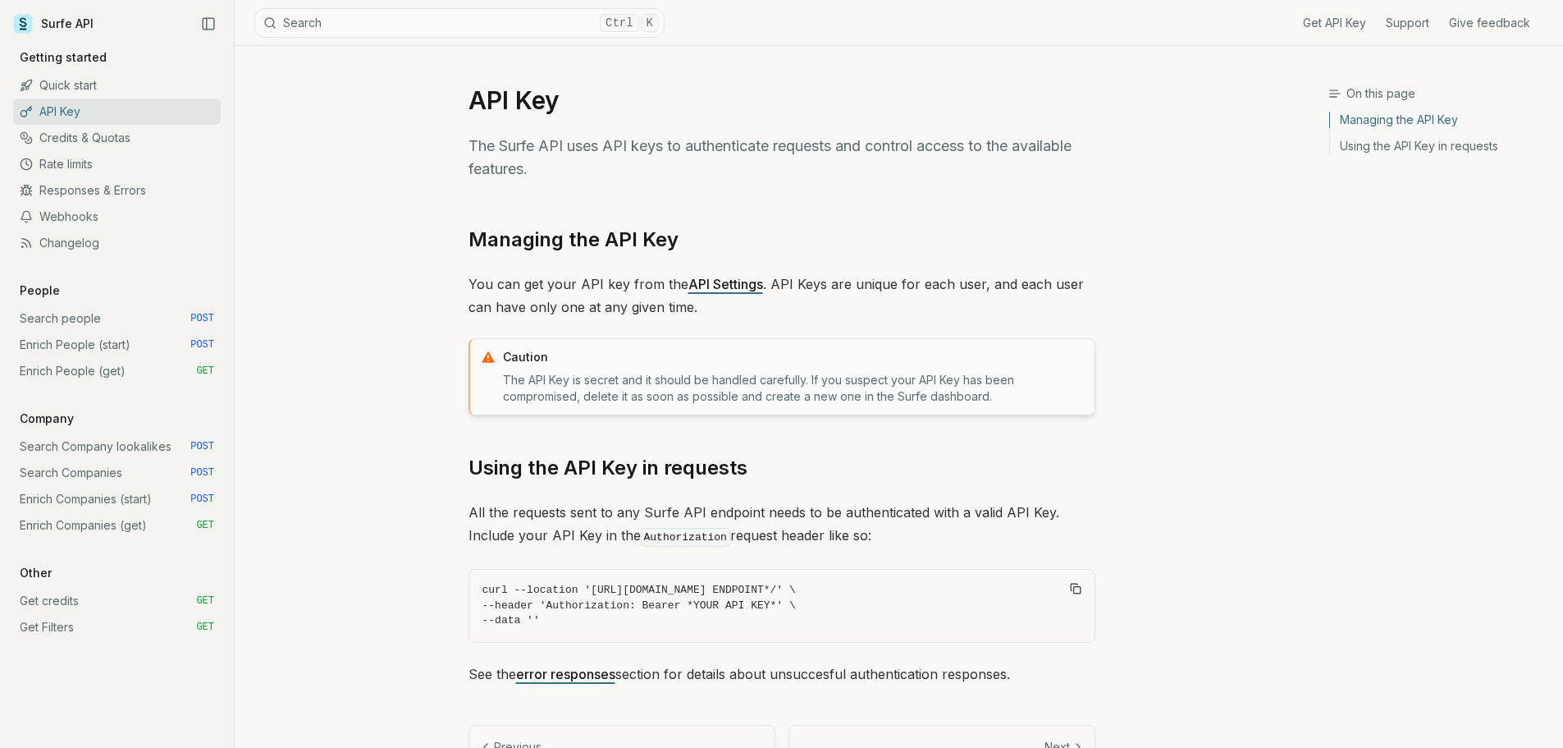
click at [81, 87] on link "Quick start" at bounding box center [117, 85] width 208 height 26
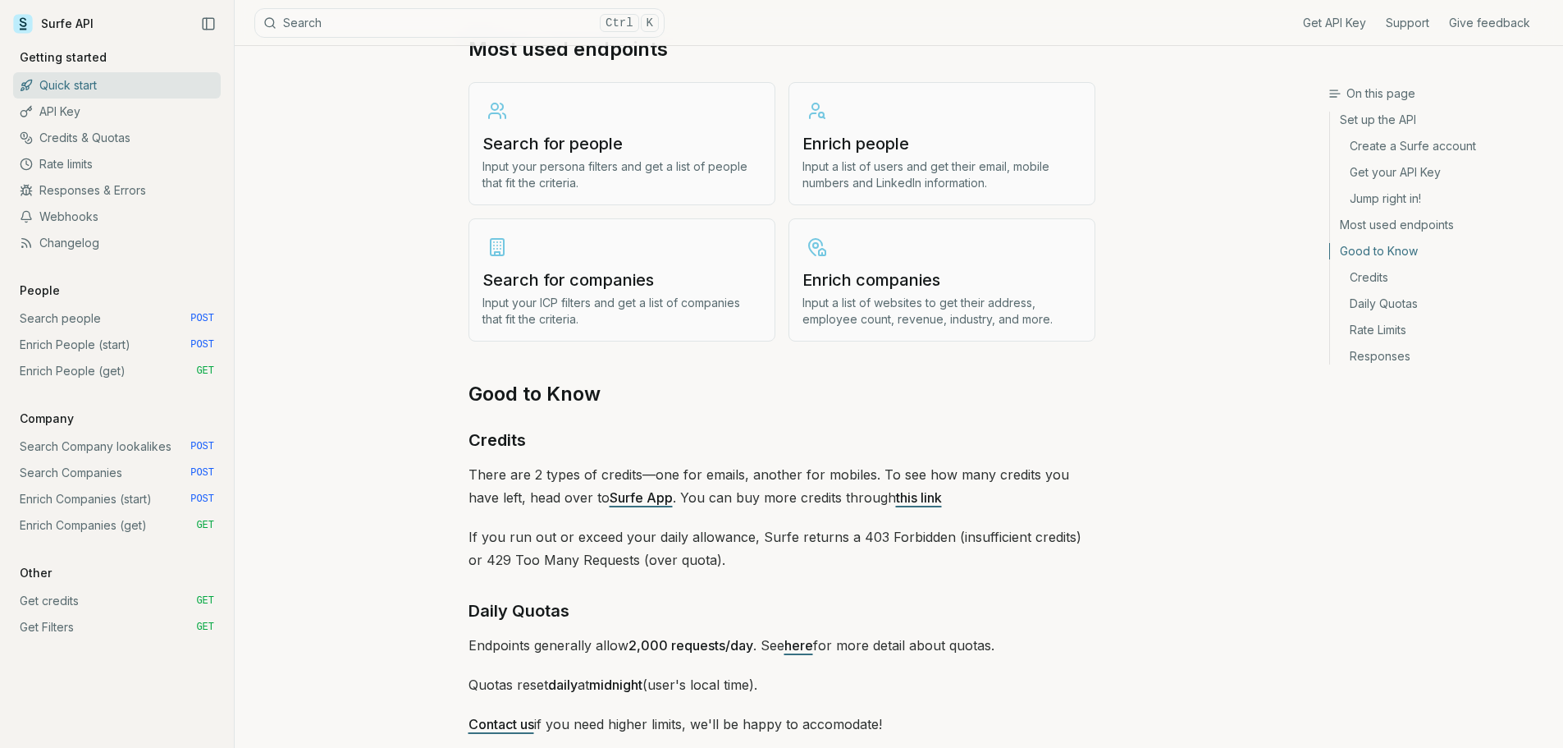
scroll to position [1969, 0]
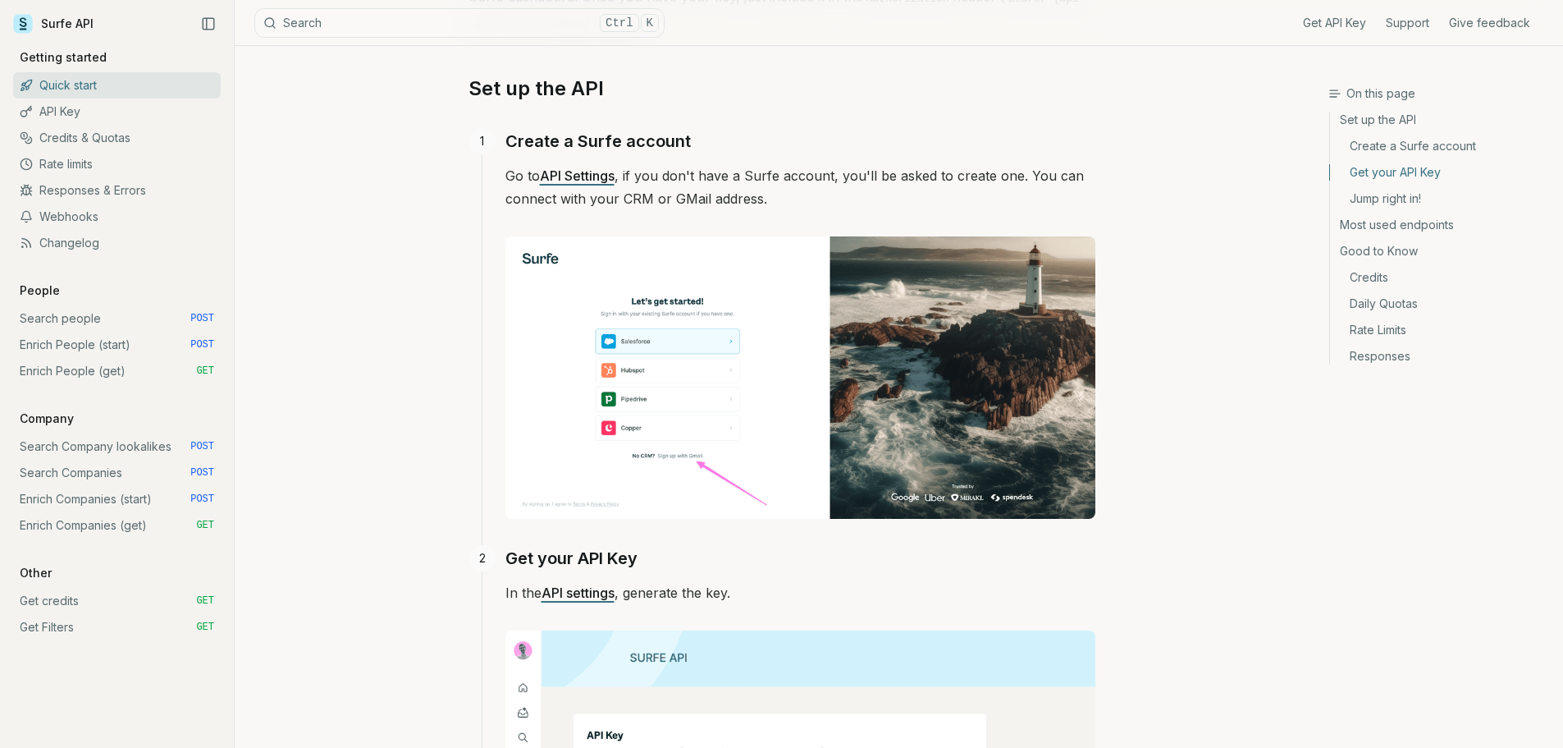
scroll to position [0, 0]
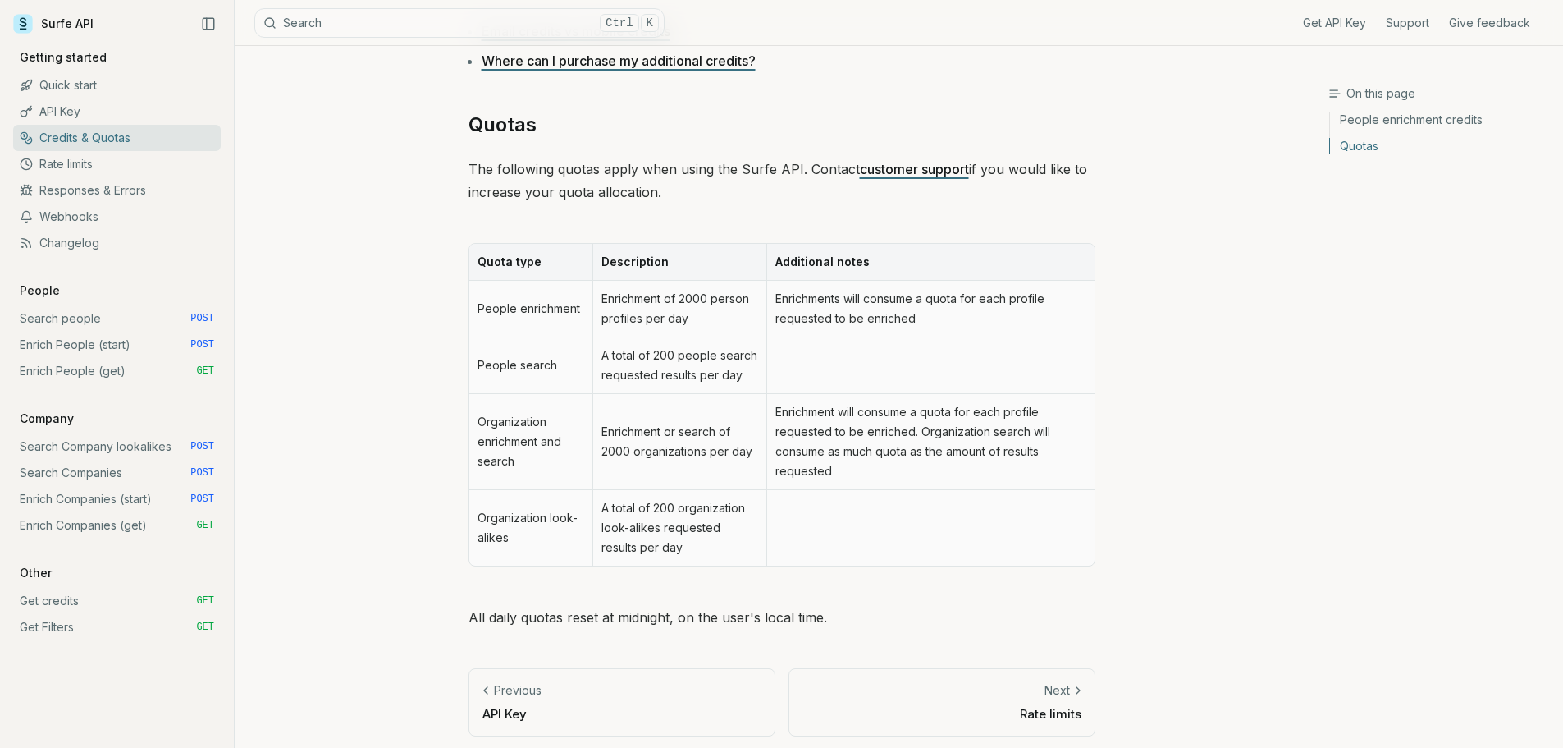
scroll to position [681, 0]
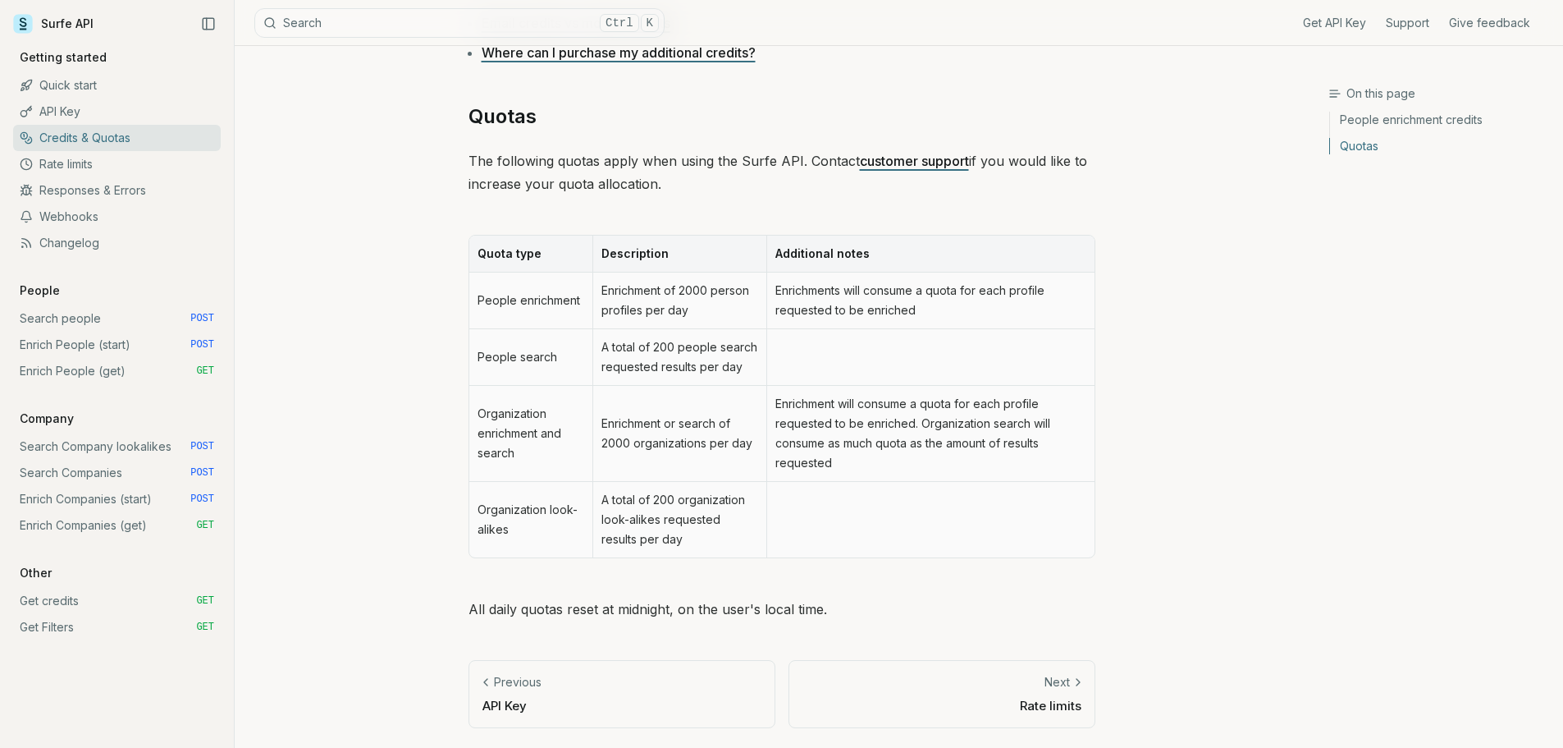
click at [138, 346] on link "Enrich People (start) POST" at bounding box center [117, 345] width 208 height 26
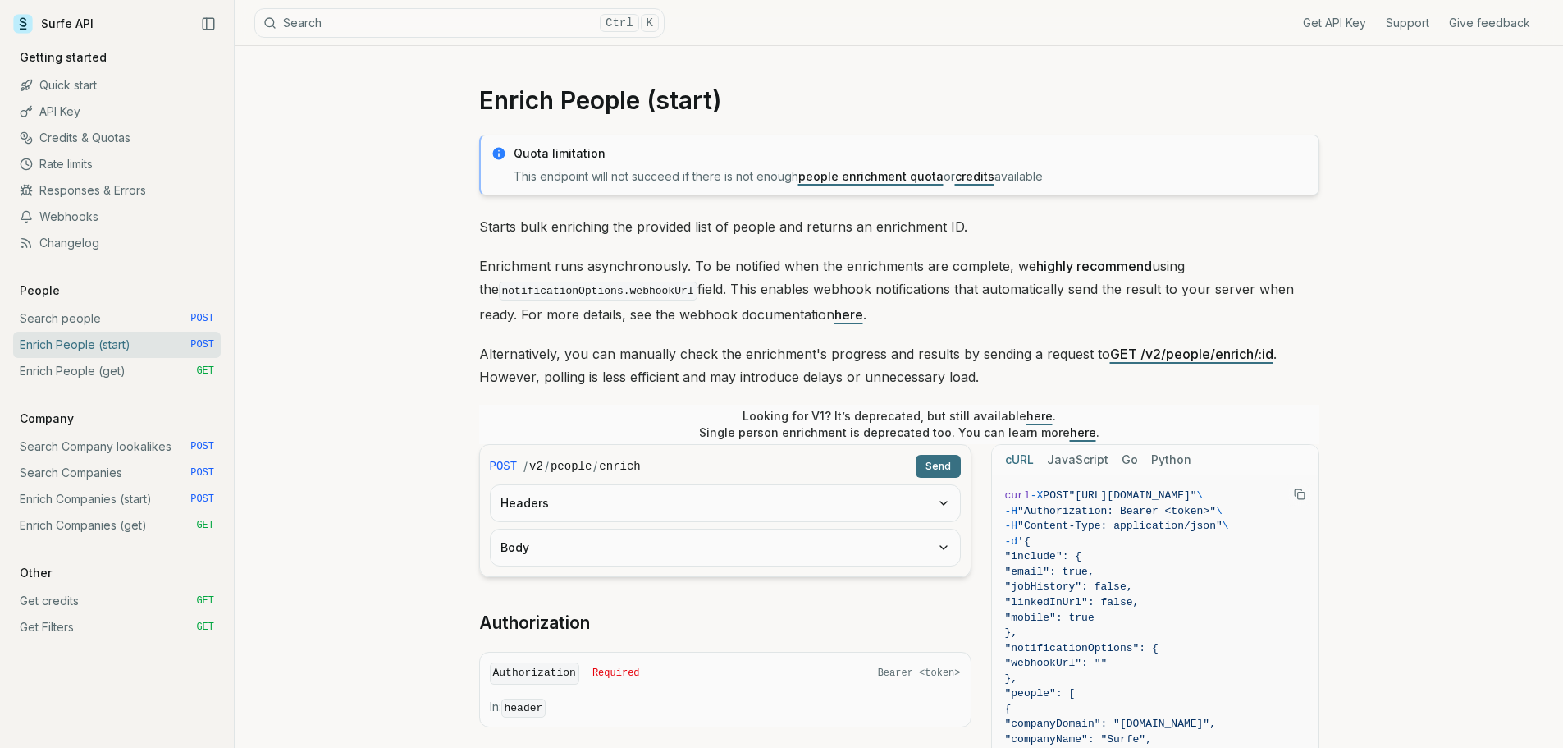
click at [127, 370] on link "Enrich People (get) GET" at bounding box center [117, 371] width 208 height 26
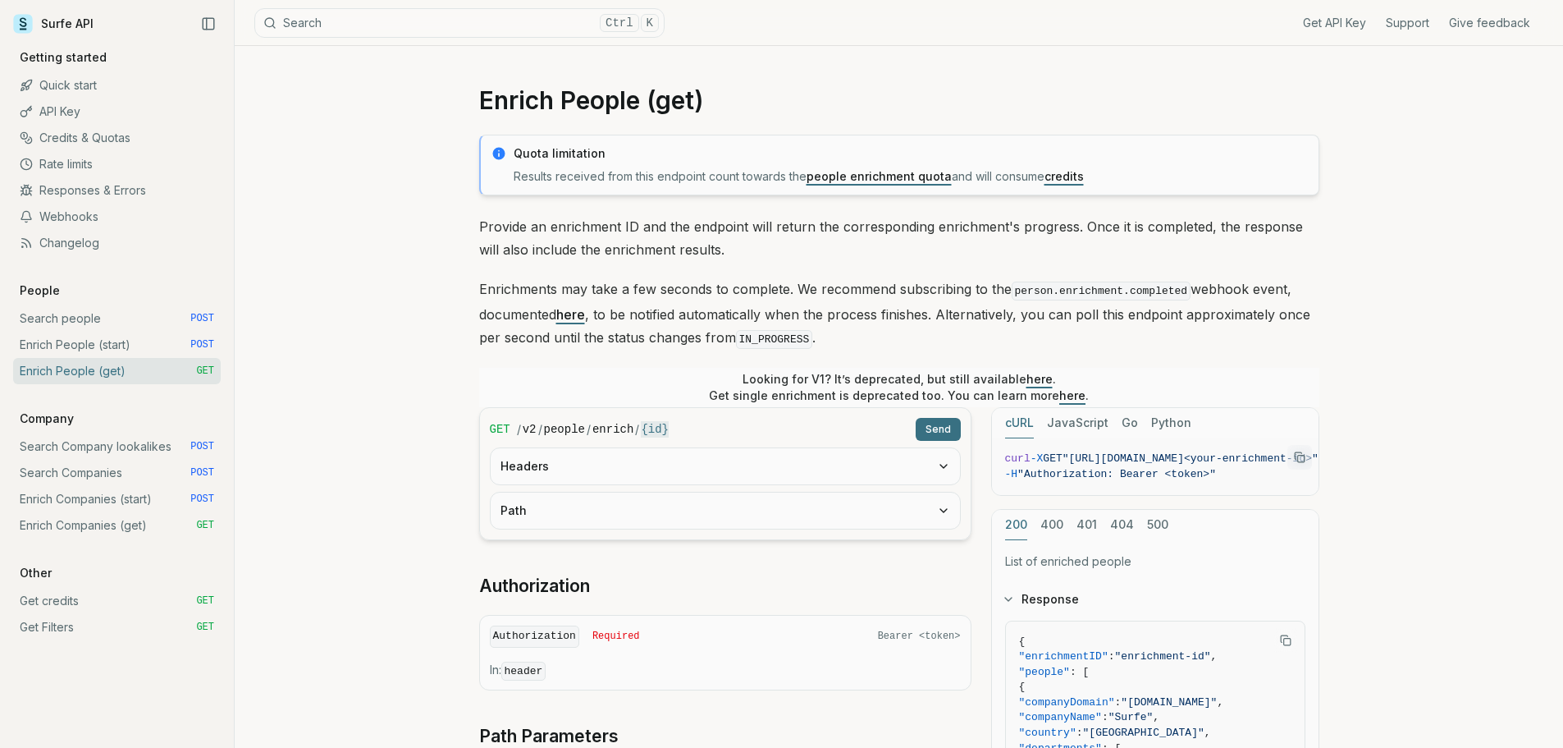
click at [654, 503] on button "Path" at bounding box center [725, 510] width 469 height 36
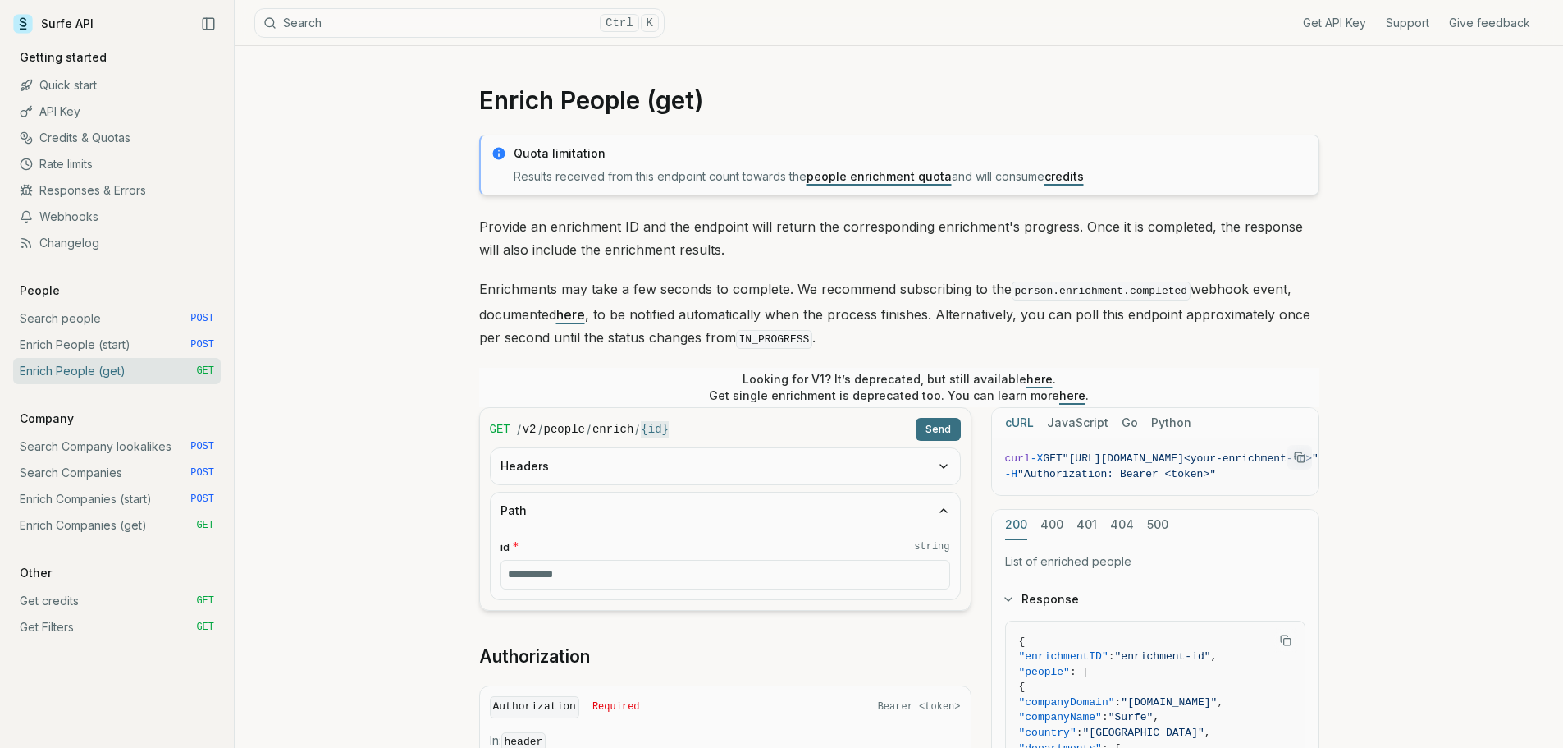
click at [671, 508] on button "Path" at bounding box center [725, 510] width 469 height 36
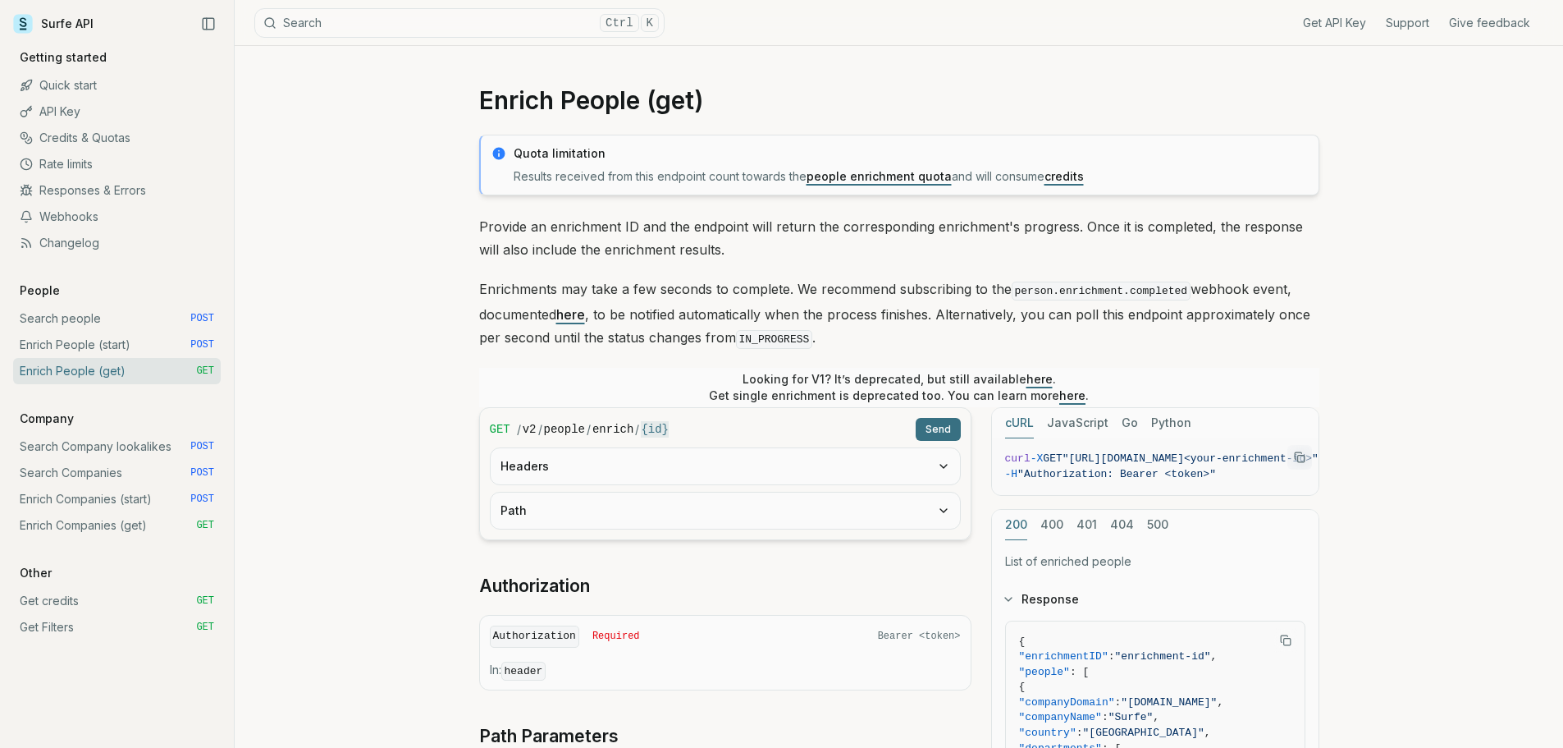
click at [124, 344] on link "Enrich People (start) POST" at bounding box center [117, 345] width 208 height 26
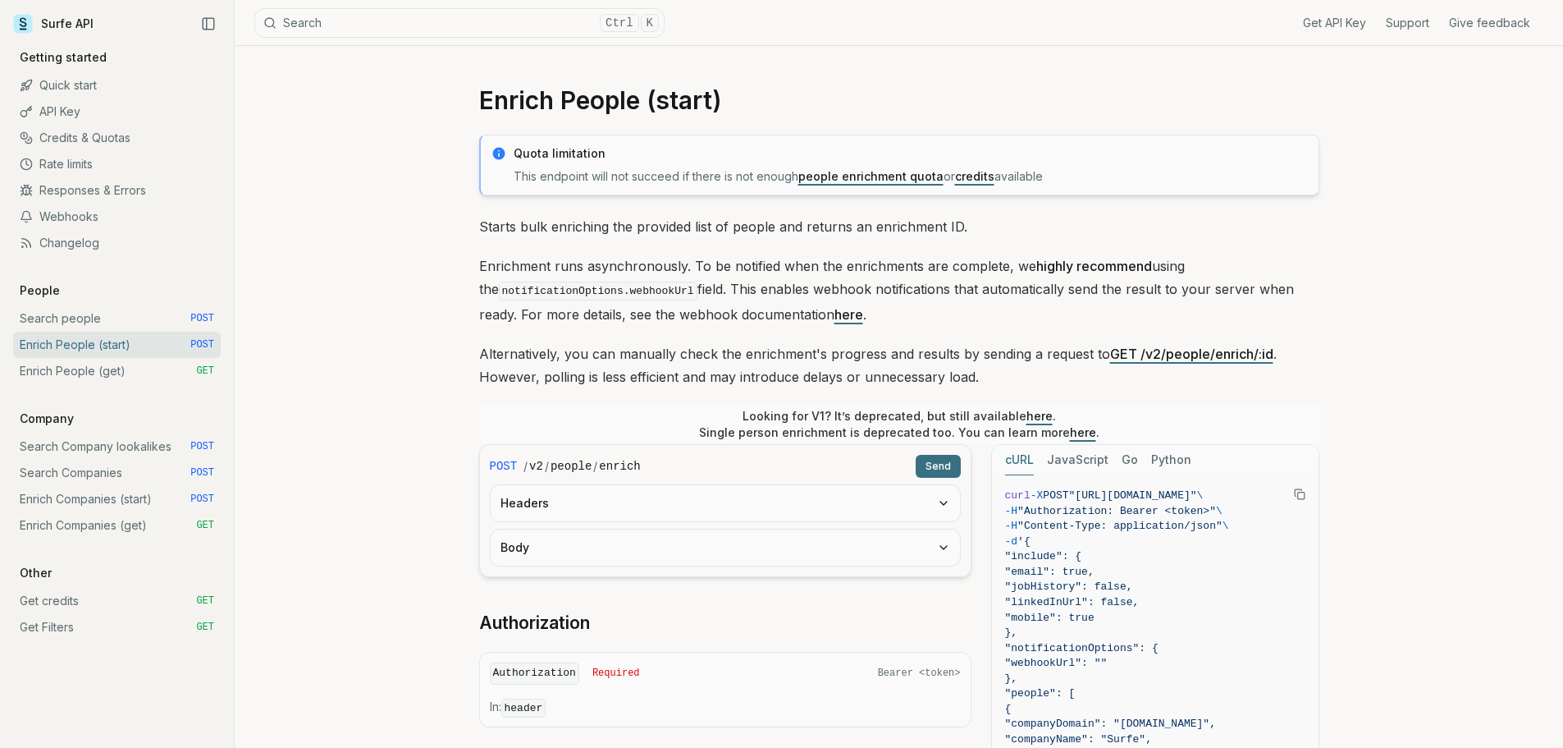
click at [622, 551] on button "Body" at bounding box center [725, 547] width 469 height 36
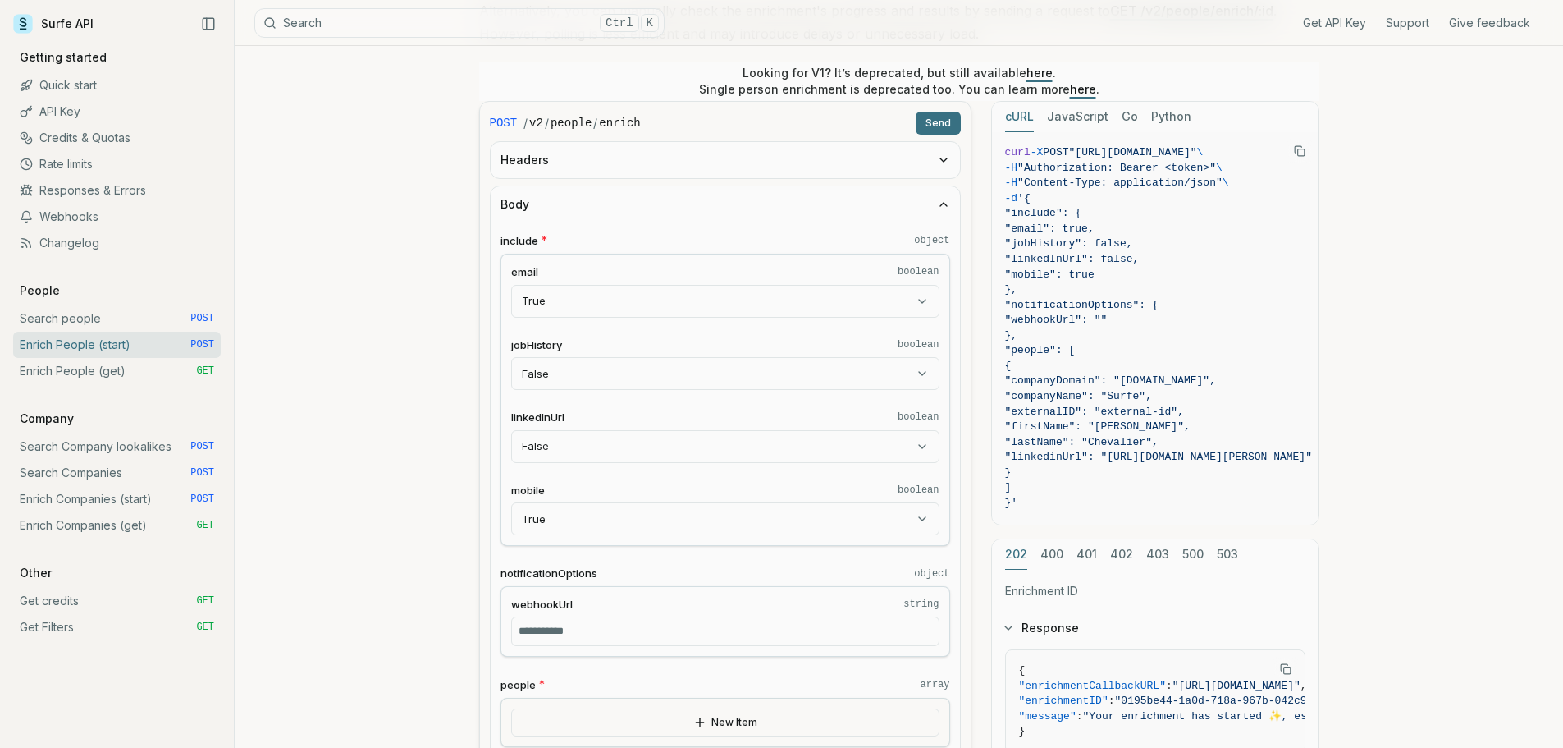
scroll to position [410, 0]
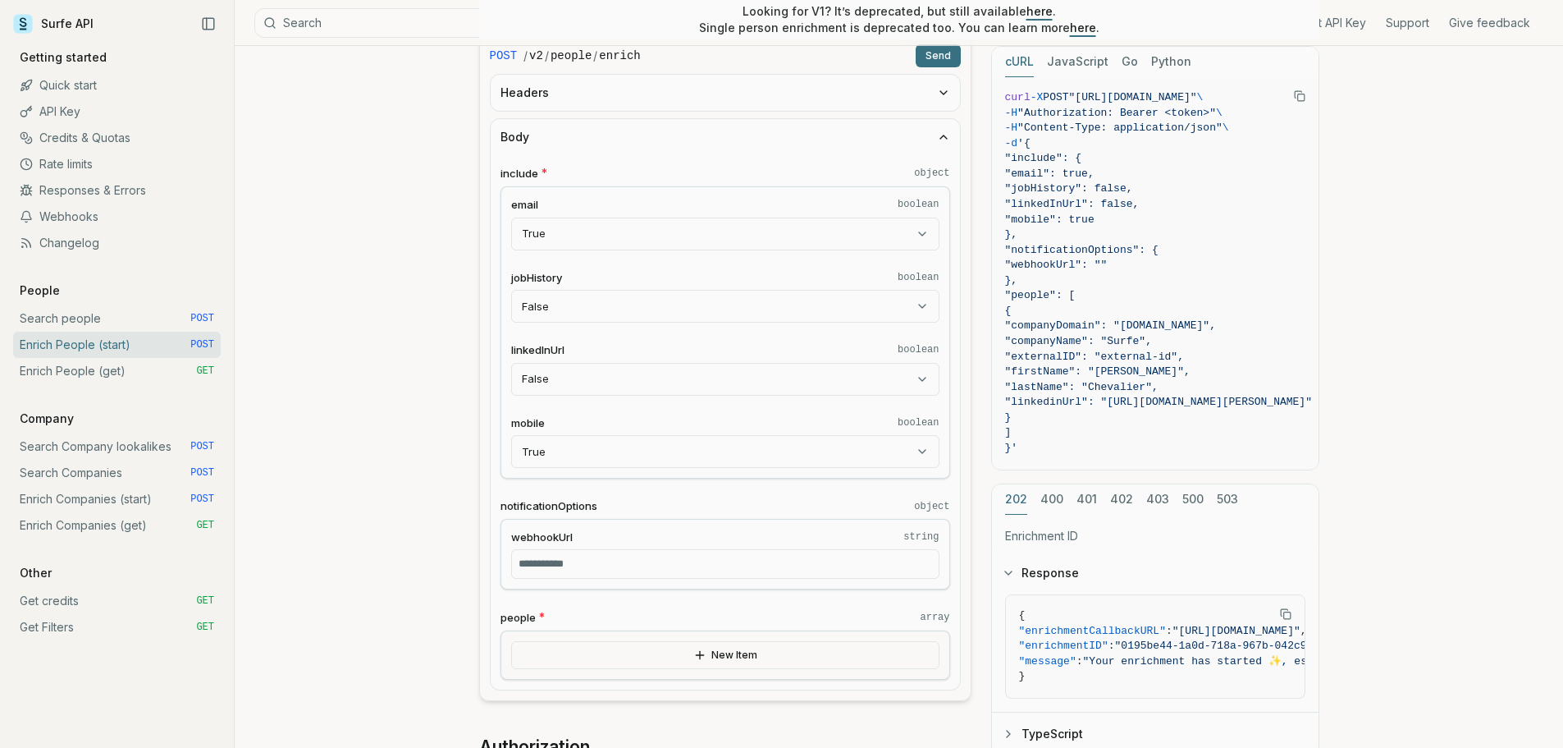
click at [744, 562] on input "webhookUrl string" at bounding box center [725, 564] width 428 height 30
click at [701, 530] on label "webhookUrl string" at bounding box center [725, 537] width 428 height 16
click at [701, 549] on input "webhookUrl string" at bounding box center [725, 564] width 428 height 30
click at [708, 643] on button "New Item" at bounding box center [725, 655] width 428 height 28
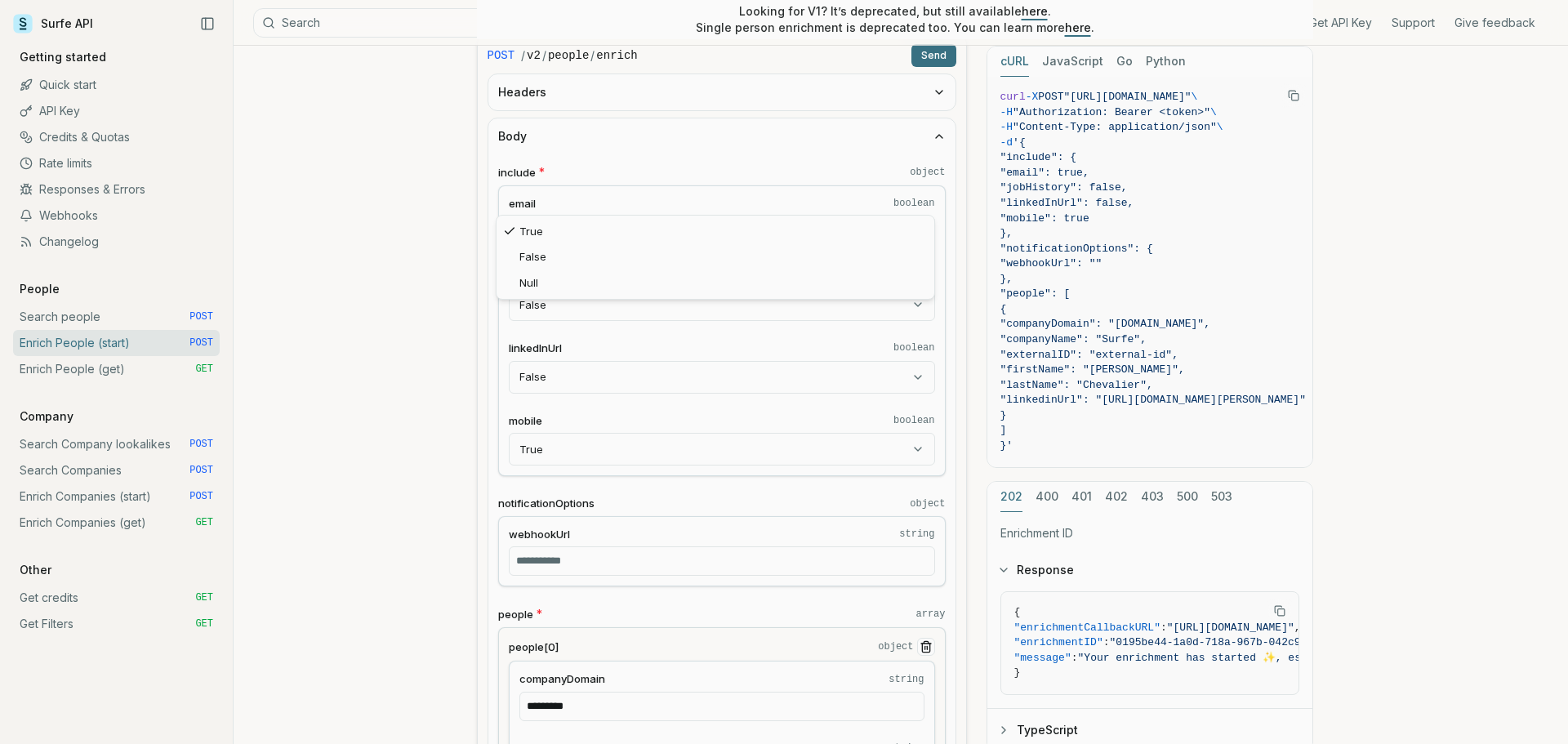
click at [656, 223] on body "Surfe API Get API Key Support Give feedback Getting started Quick start API Key…" at bounding box center [777, 752] width 1555 height 2321
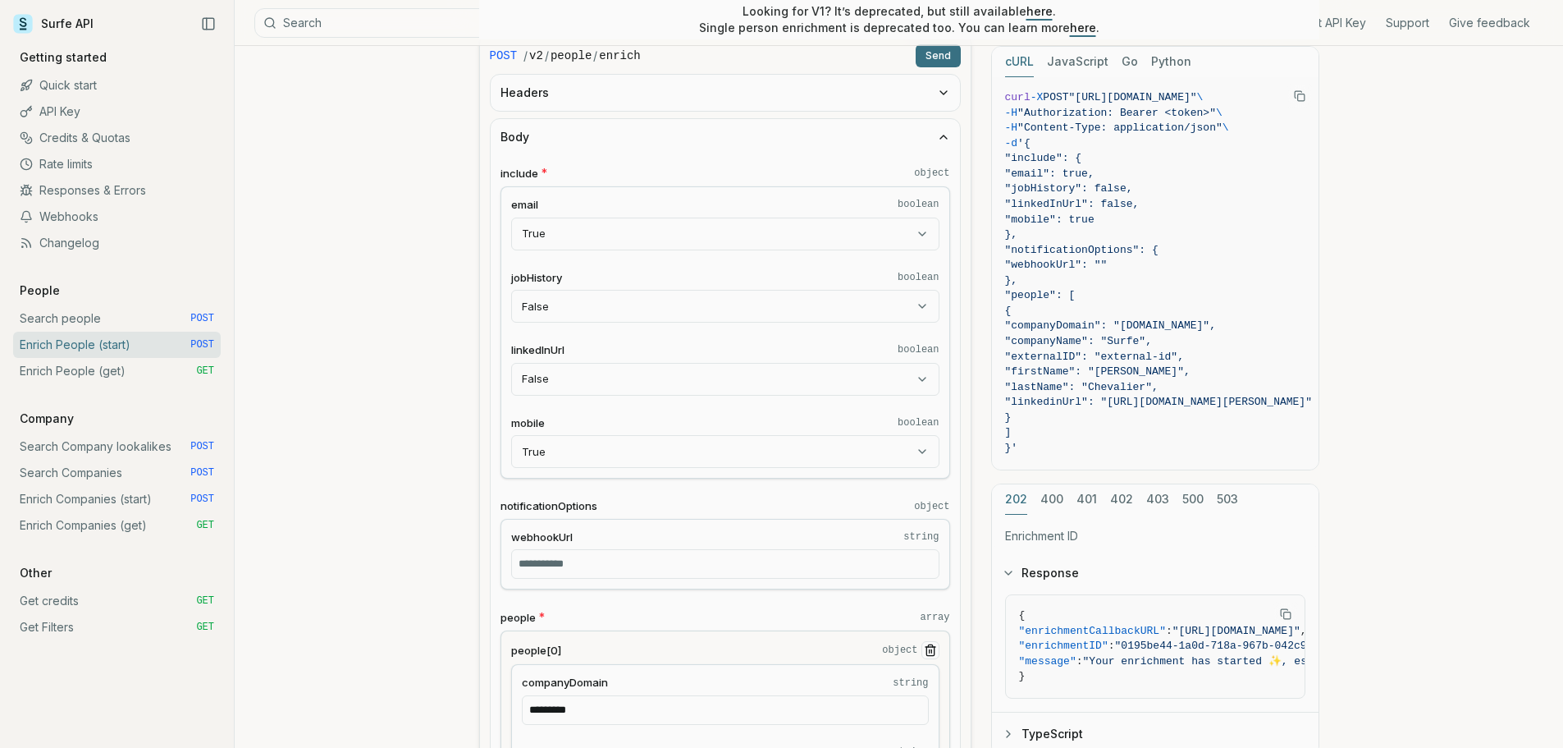
click at [595, 293] on body "Surfe API Get API Key Support Give feedback Getting started Quick start API Key…" at bounding box center [781, 756] width 1563 height 2333
click at [592, 374] on body "Surfe API Get API Key Support Give feedback Getting started Quick start API Key…" at bounding box center [781, 756] width 1563 height 2333
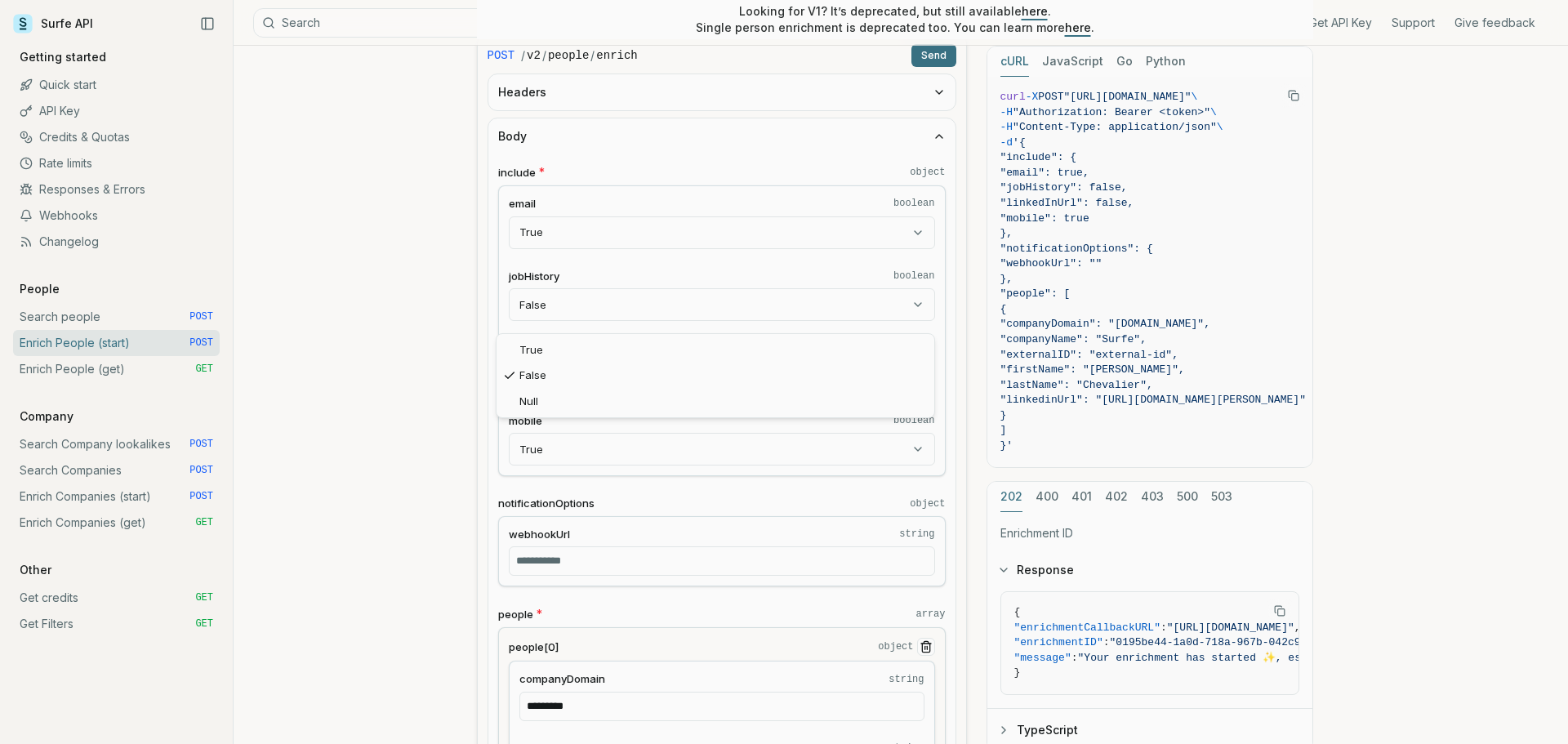
click at [602, 330] on html "Surfe API Get API Key Support Give feedback Getting started Quick start API Key…" at bounding box center [784, 752] width 1568 height 2321
click at [605, 450] on body "Surfe API Get API Key Support Give feedback Getting started Quick start API Key…" at bounding box center [777, 752] width 1555 height 2321
click at [596, 423] on html "Surfe API Get API Key Support Give feedback Getting started Quick start API Key…" at bounding box center [784, 752] width 1568 height 2321
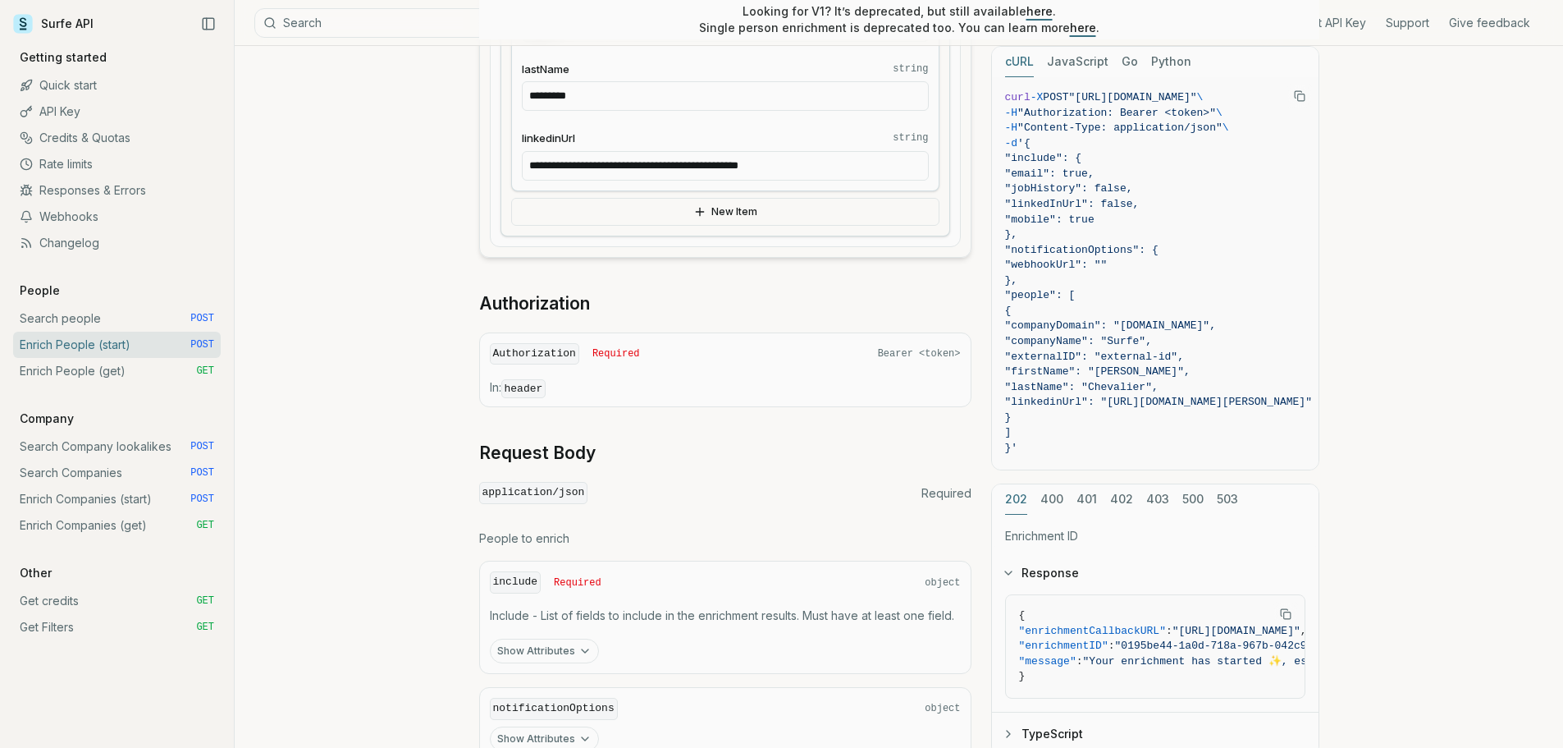
scroll to position [1313, 0]
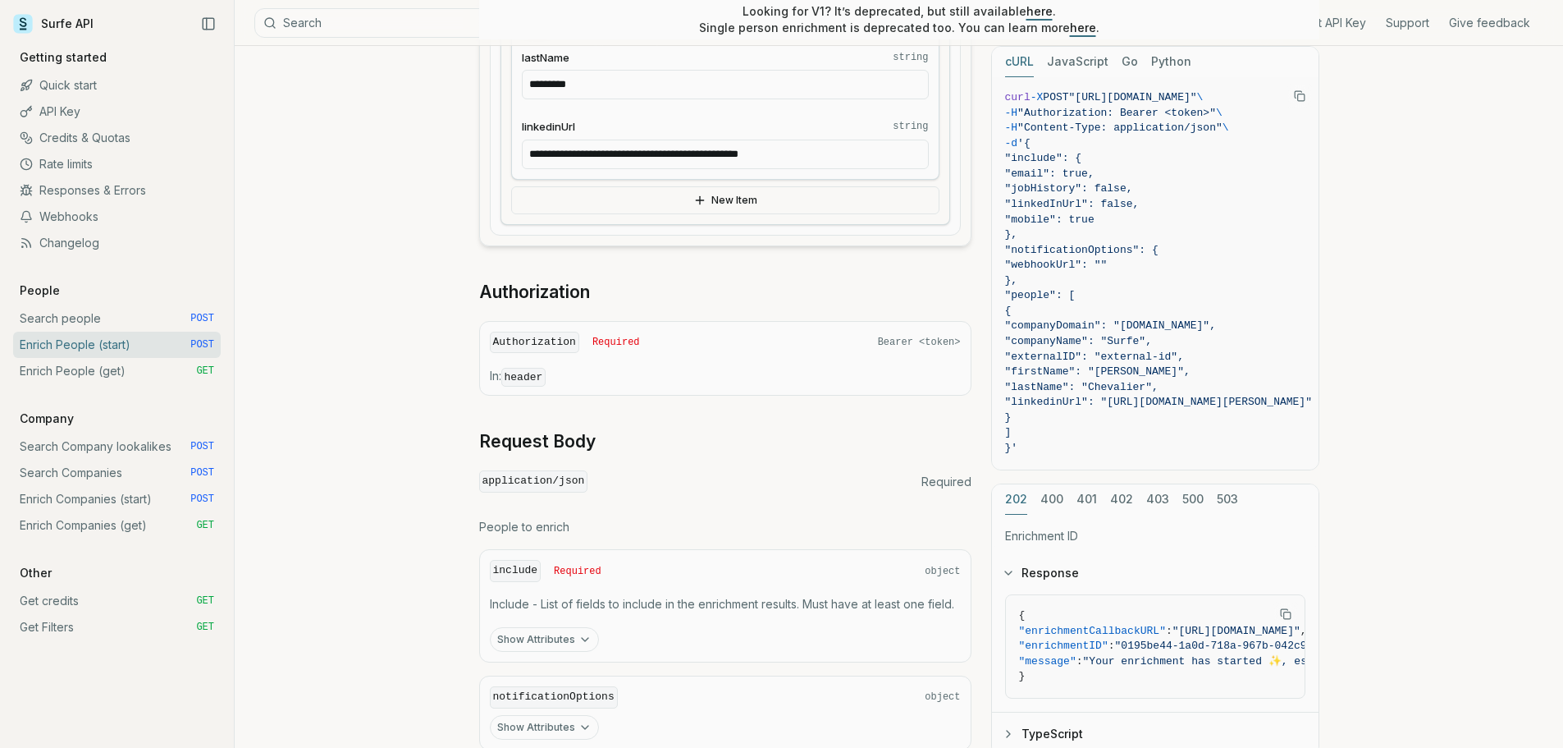
click at [106, 319] on link "Search people POST" at bounding box center [117, 318] width 208 height 26
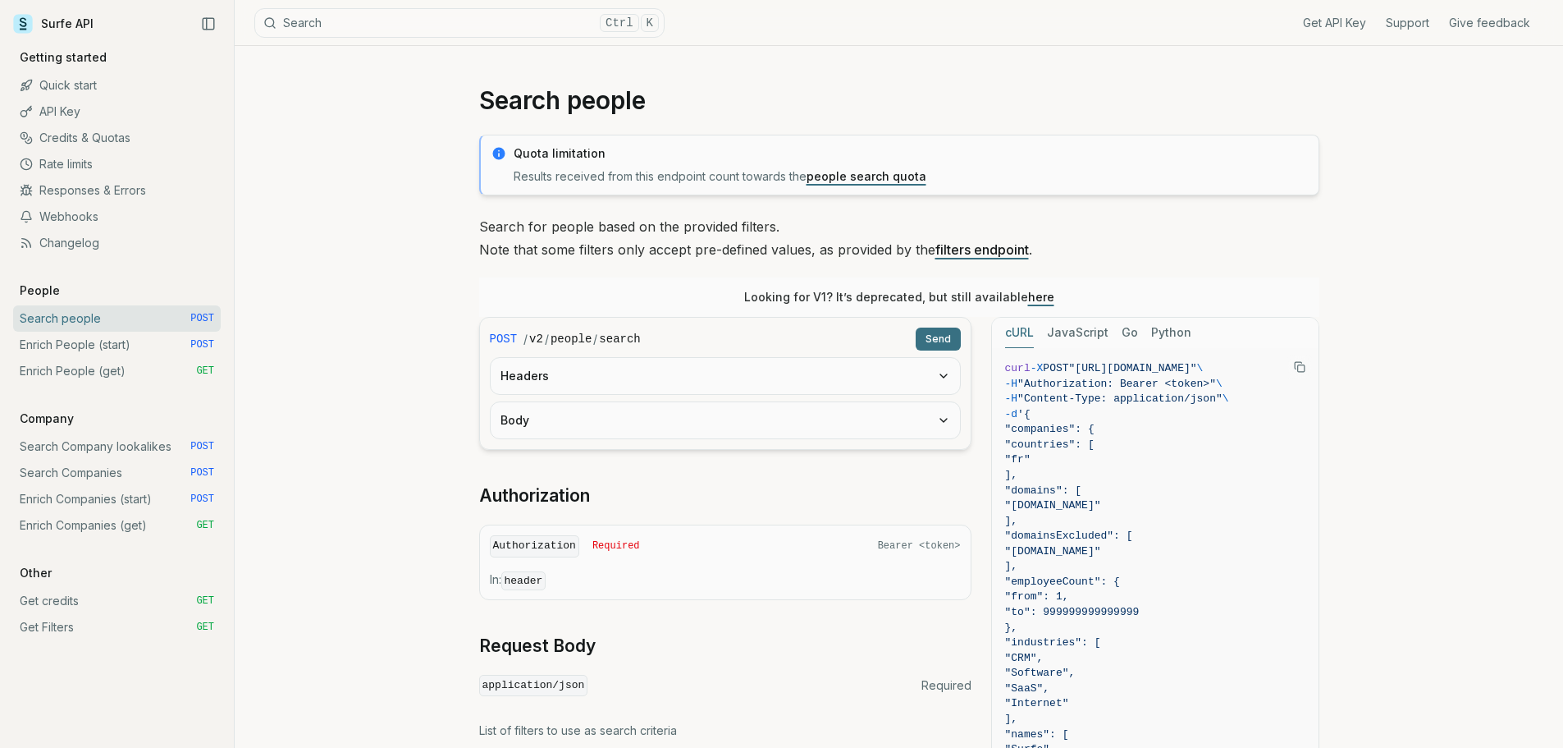
click at [712, 420] on button "Body" at bounding box center [725, 420] width 469 height 36
